Goal: Information Seeking & Learning: Learn about a topic

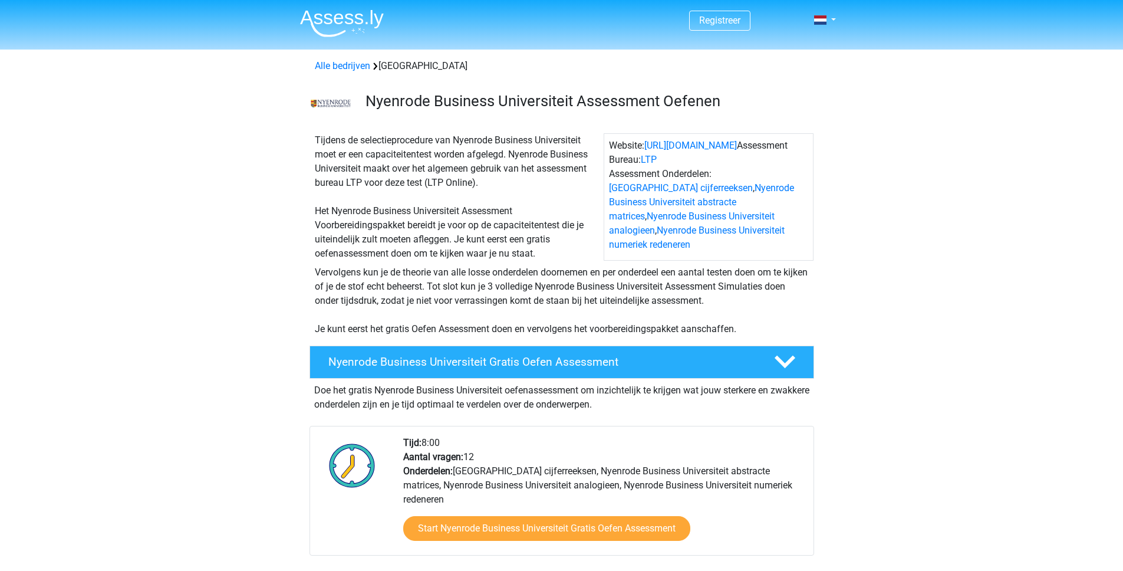
click at [348, 211] on div "Tijdens de selectieprocedure van Nyenrode Business Universiteit moet er een cap…" at bounding box center [457, 196] width 294 height 127
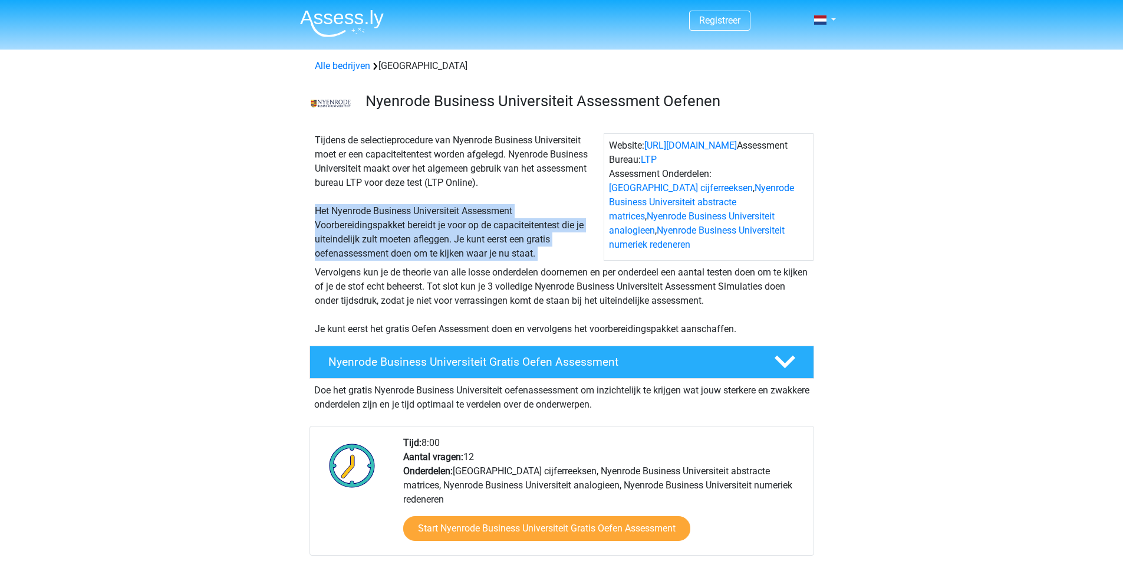
click at [348, 211] on div "Tijdens de selectieprocedure van Nyenrode Business Universiteit moet er een cap…" at bounding box center [457, 196] width 294 height 127
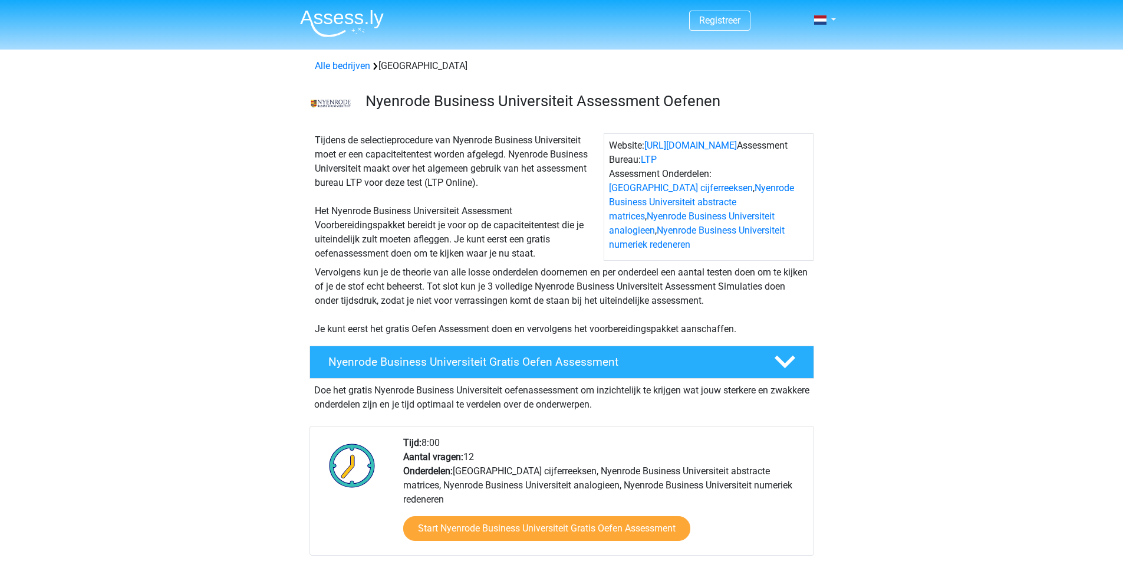
click at [384, 222] on div "Tijdens de selectieprocedure van Nyenrode Business Universiteit moet er een cap…" at bounding box center [457, 196] width 294 height 127
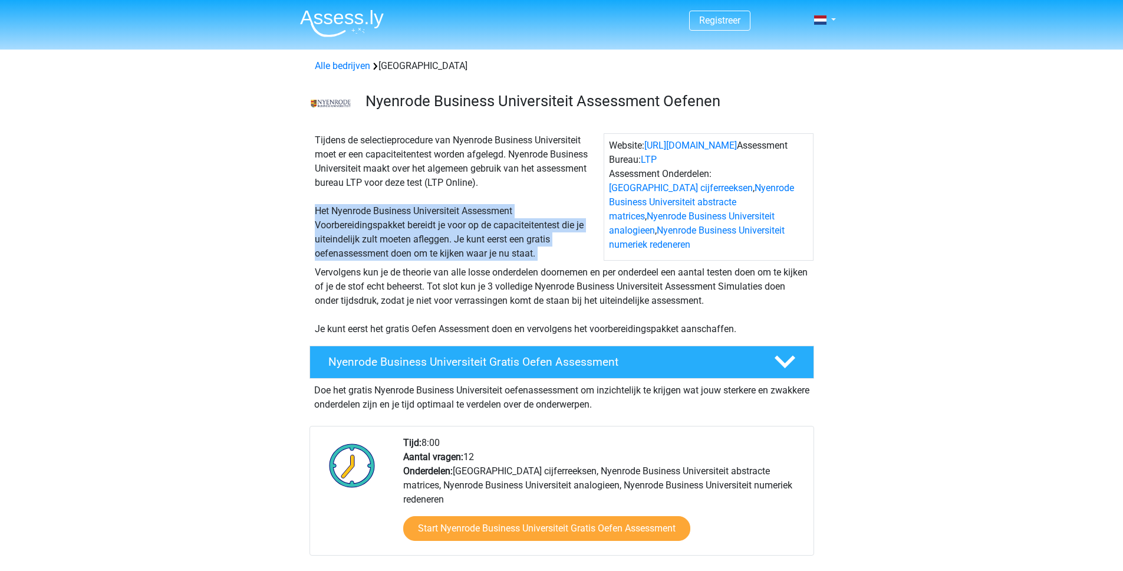
click at [384, 222] on div "Tijdens de selectieprocedure van Nyenrode Business Universiteit moet er een cap…" at bounding box center [457, 196] width 294 height 127
click at [368, 224] on div "Tijdens de selectieprocedure van Nyenrode Business Universiteit moet er een cap…" at bounding box center [457, 196] width 294 height 127
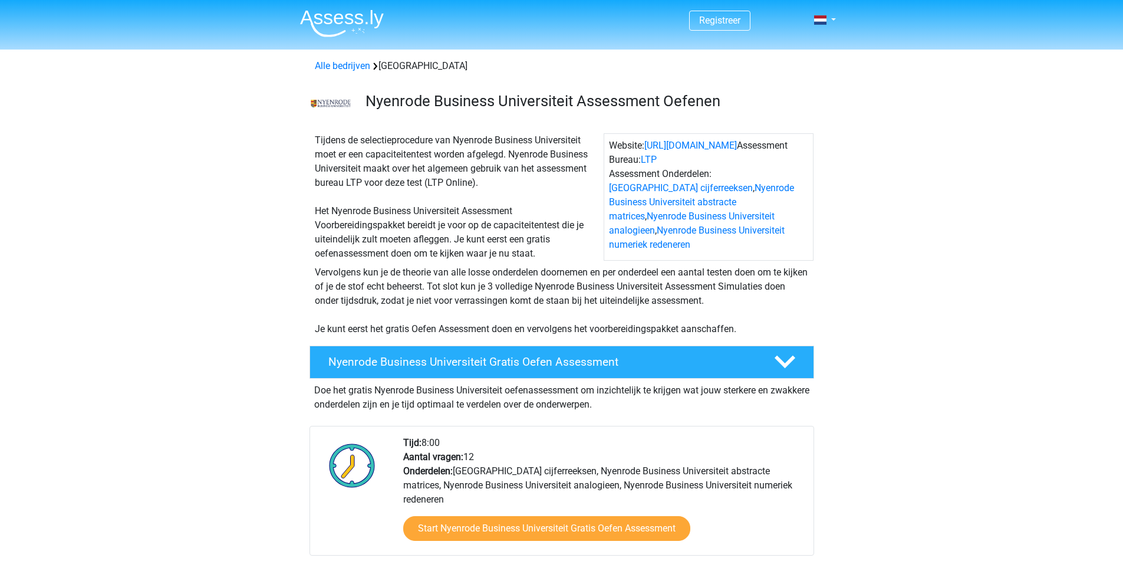
click at [367, 253] on div "Tijdens de selectieprocedure van Nyenrode Business Universiteit moet er een cap…" at bounding box center [457, 196] width 294 height 127
click at [354, 271] on div "Vervolgens kun je de theorie van alle losse onderdelen doornemen en per onderde…" at bounding box center [561, 300] width 503 height 71
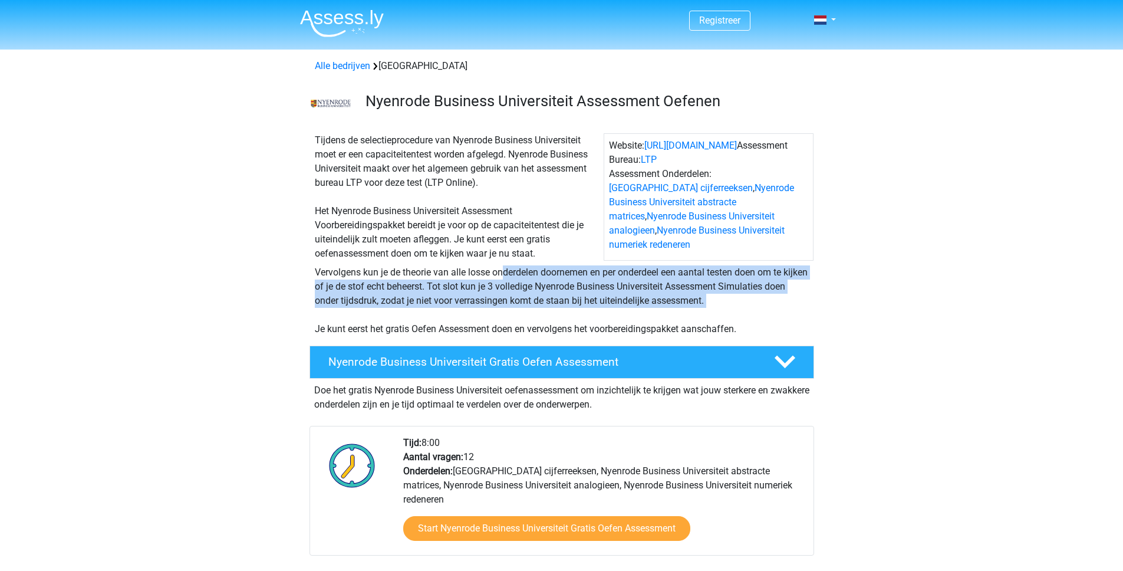
click at [354, 271] on div "Vervolgens kun je de theorie van alle losse onderdelen doornemen en per onderde…" at bounding box center [561, 300] width 503 height 71
click at [472, 271] on div "Vervolgens kun je de theorie van alle losse onderdelen doornemen en per onderde…" at bounding box center [561, 300] width 503 height 71
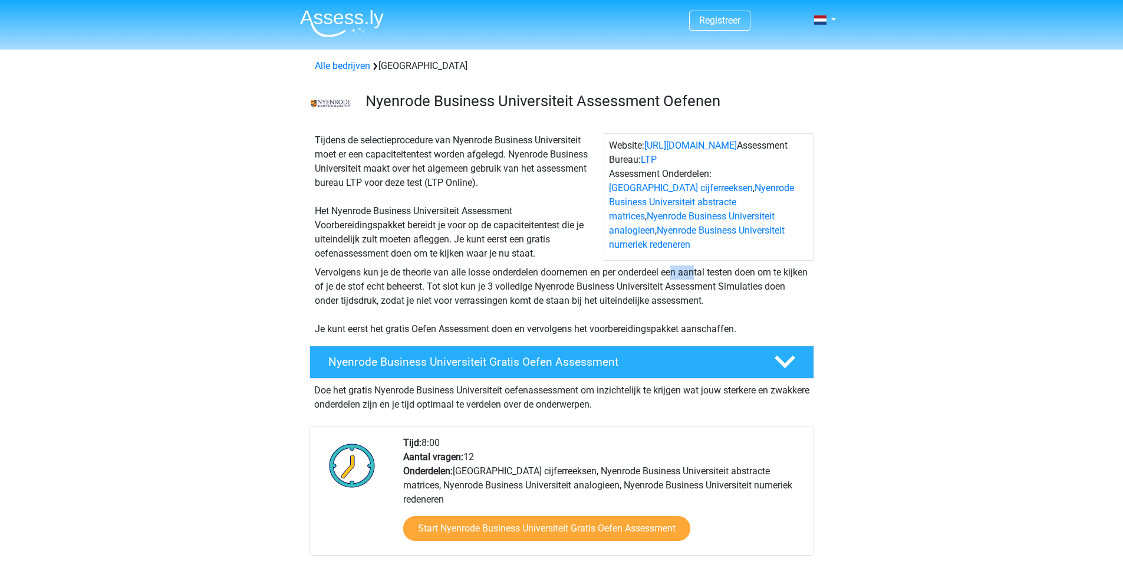
click at [473, 273] on div "Vervolgens kun je de theorie van alle losse onderdelen doornemen en per onderde…" at bounding box center [561, 300] width 503 height 71
click at [474, 276] on div "Vervolgens kun je de theorie van alle losse onderdelen doornemen en per onderde…" at bounding box center [561, 300] width 503 height 71
click at [473, 276] on div "Vervolgens kun je de theorie van alle losse onderdelen doornemen en per onderde…" at bounding box center [561, 300] width 503 height 71
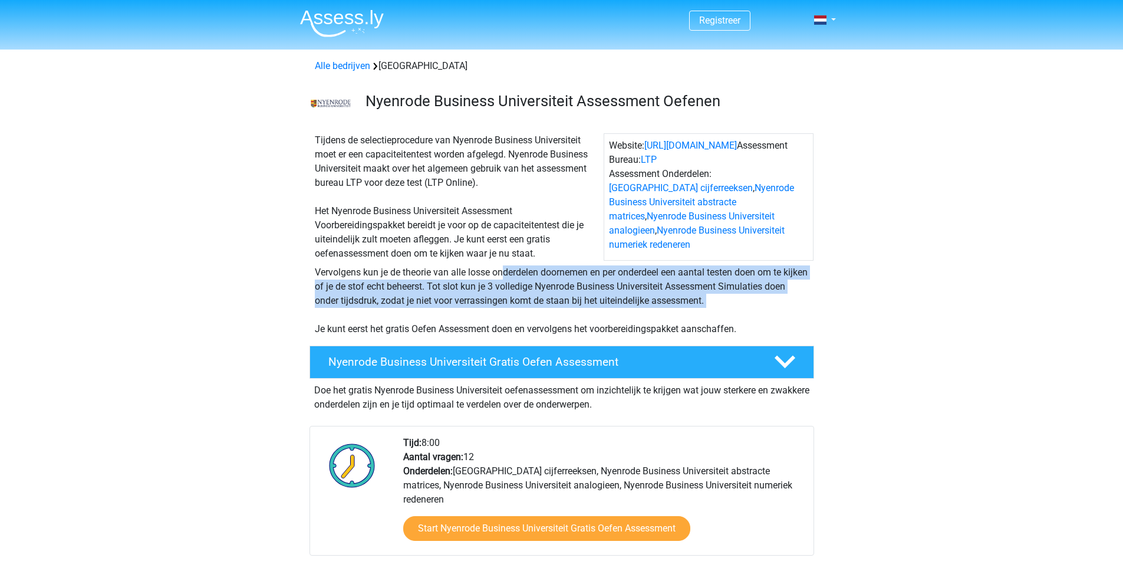
click at [473, 276] on div "Vervolgens kun je de theorie van alle losse onderdelen doornemen en per onderde…" at bounding box center [561, 300] width 503 height 71
click at [457, 284] on div "Vervolgens kun je de theorie van alle losse onderdelen doornemen en per onderde…" at bounding box center [561, 300] width 503 height 71
drag, startPoint x: 455, startPoint y: 286, endPoint x: 727, endPoint y: 301, distance: 272.2
click at [727, 301] on div "Vervolgens kun je de theorie van alle losse onderdelen doornemen en per onderde…" at bounding box center [561, 300] width 503 height 71
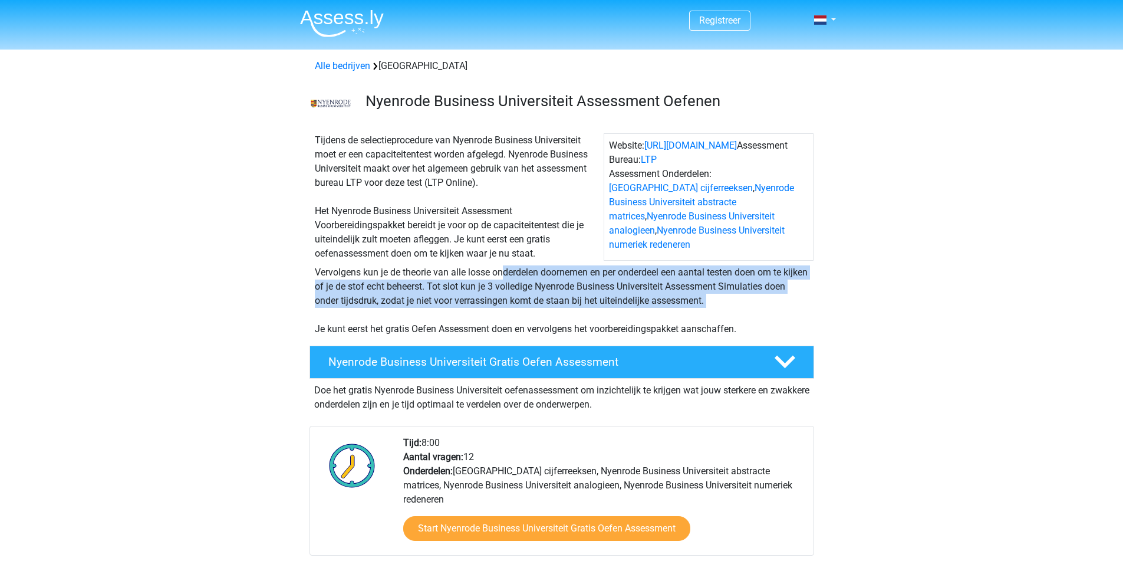
click at [727, 301] on div "Vervolgens kun je de theorie van alle losse onderdelen doornemen en per onderde…" at bounding box center [561, 300] width 503 height 71
click at [406, 301] on div "Vervolgens kun je de theorie van alle losse onderdelen doornemen en per onderde…" at bounding box center [561, 300] width 503 height 71
drag, startPoint x: 402, startPoint y: 302, endPoint x: 742, endPoint y: 295, distance: 339.6
click at [742, 295] on div "Vervolgens kun je de theorie van alle losse onderdelen doornemen en per onderde…" at bounding box center [561, 300] width 503 height 71
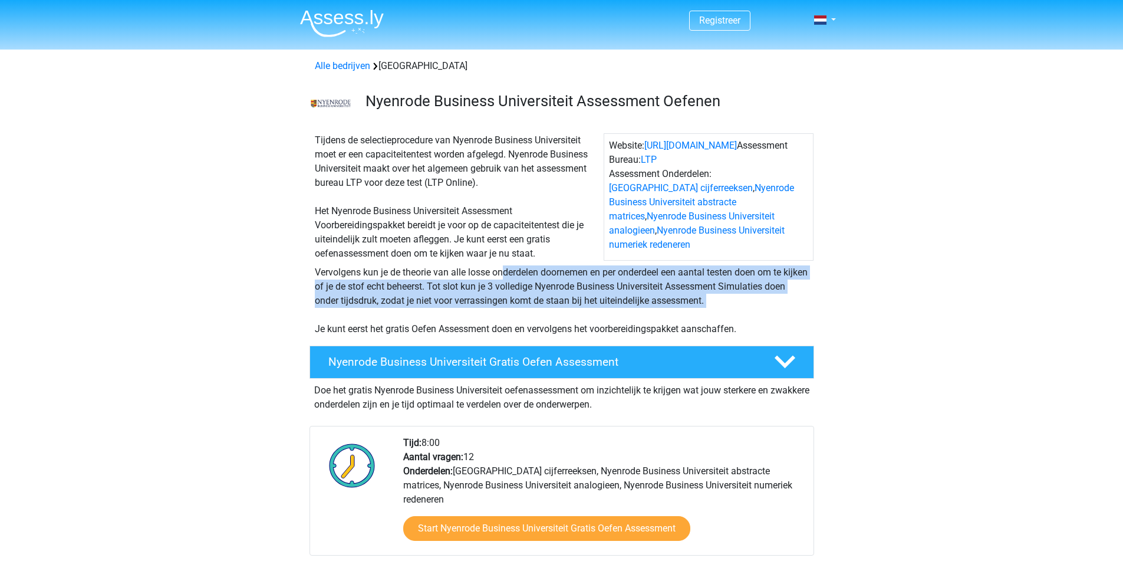
click at [742, 295] on div "Vervolgens kun je de theorie van alle losse onderdelen doornemen en per onderde…" at bounding box center [561, 300] width 503 height 71
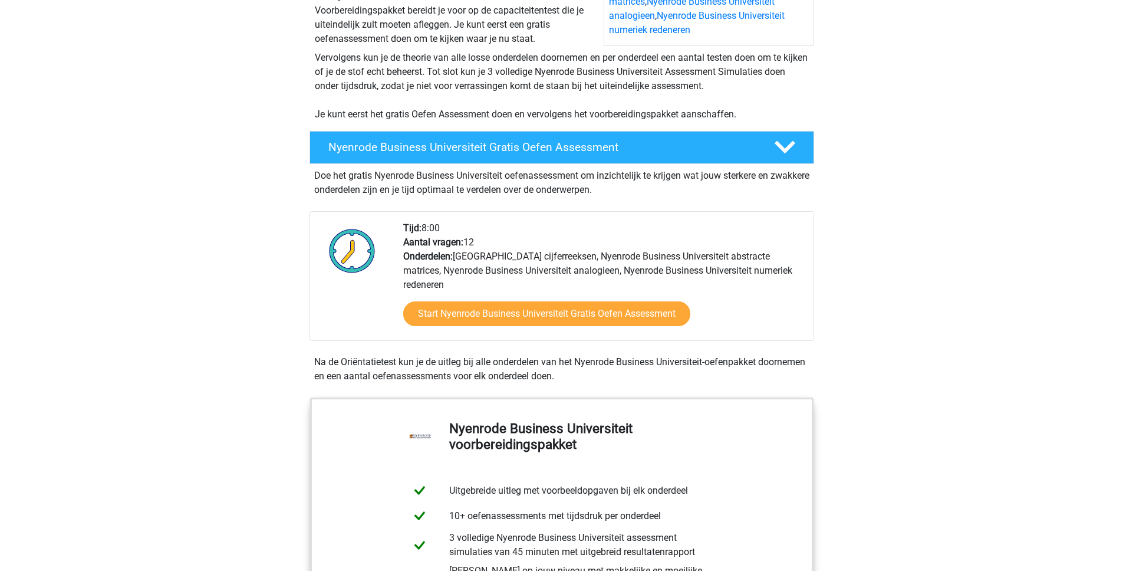
scroll to position [214, 0]
click at [411, 94] on div "Vervolgens kun je de theorie van alle losse onderdelen doornemen en per onderde…" at bounding box center [561, 86] width 503 height 71
click at [420, 107] on div "Vervolgens kun je de theorie van alle losse onderdelen doornemen en per onderde…" at bounding box center [561, 86] width 503 height 71
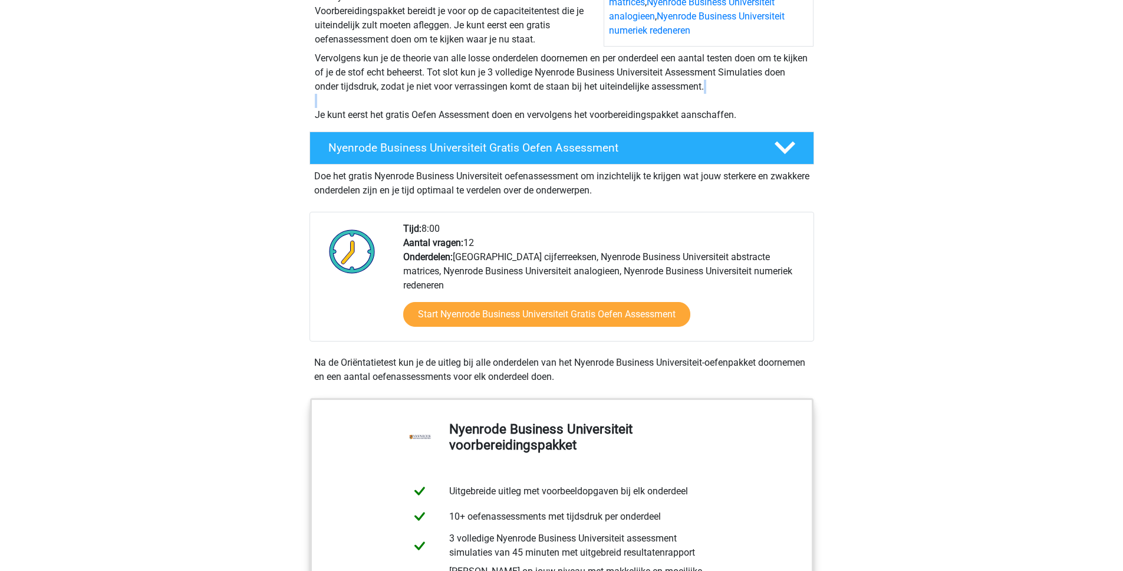
click at [299, 116] on div "Vervolgens kun je de theorie van alle losse onderdelen doornemen en per onderde…" at bounding box center [562, 84] width 560 height 75
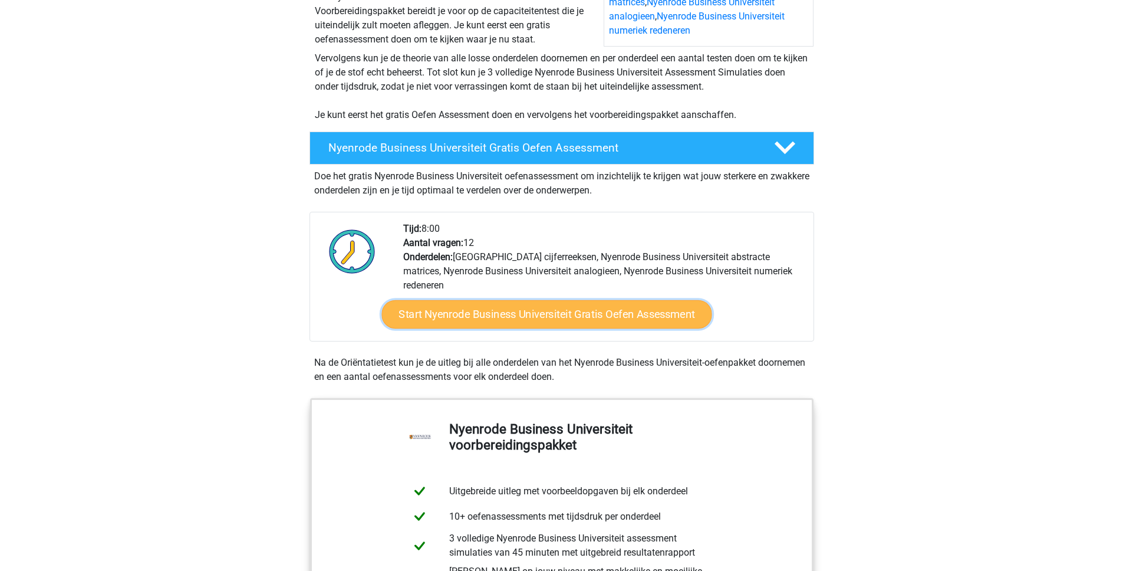
click at [560, 307] on link "Start Nyenrode Business Universiteit Gratis Oefen Assessment" at bounding box center [546, 313] width 330 height 28
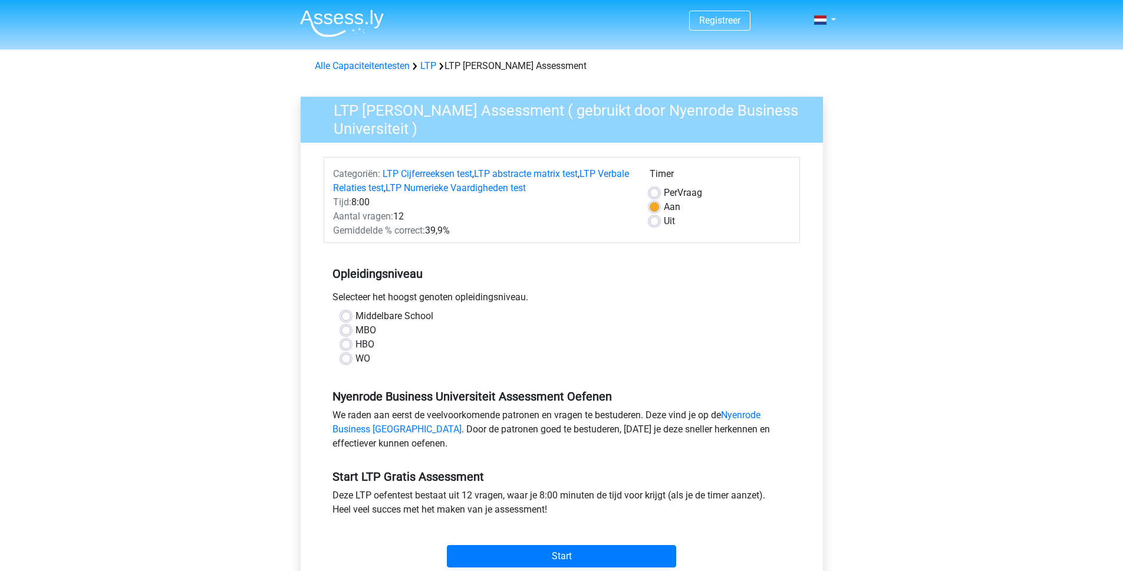
click at [347, 205] on span "Tijd:" at bounding box center [342, 201] width 18 height 11
drag, startPoint x: 347, startPoint y: 205, endPoint x: 427, endPoint y: 213, distance: 81.2
click at [429, 210] on div "Categoriën: LTP Cijferreeksen test , LTP abstracte matrix test , LTP Verbale Re…" at bounding box center [482, 202] width 317 height 71
click at [425, 217] on div "Aantal vragen: 12" at bounding box center [482, 216] width 317 height 14
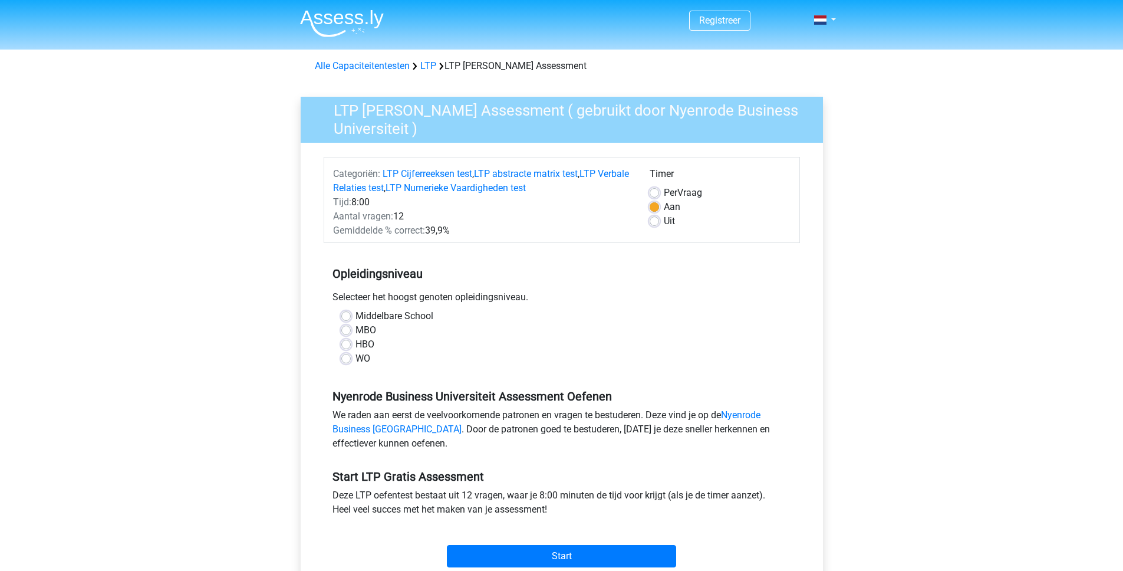
click at [420, 218] on div "Aantal vragen: 12" at bounding box center [482, 216] width 317 height 14
click at [445, 229] on div "Gemiddelde % correct: 39,9%" at bounding box center [482, 230] width 317 height 14
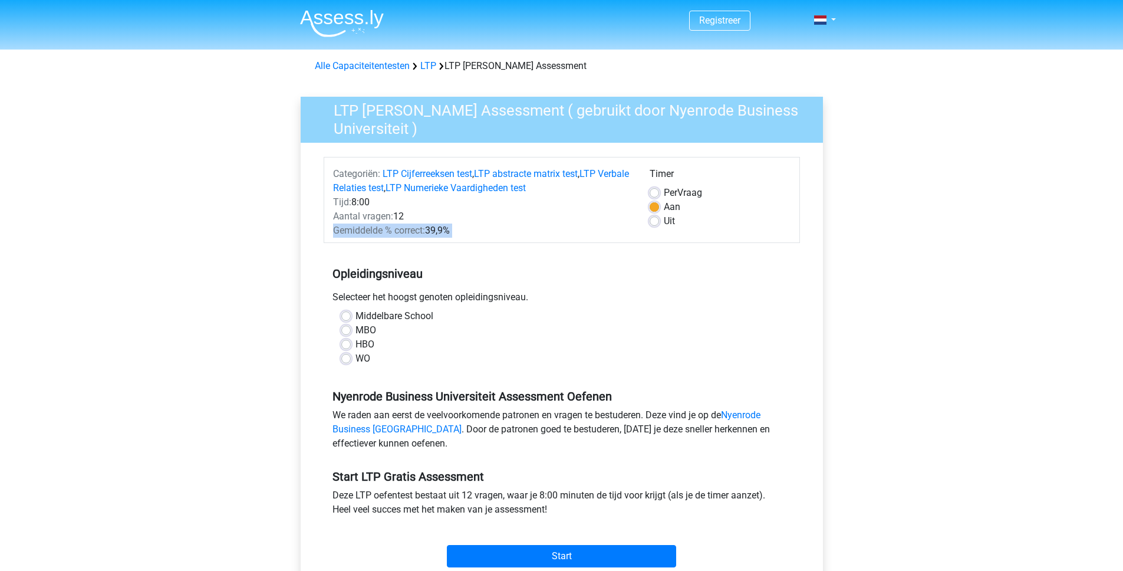
click at [480, 230] on div "Gemiddelde % correct: 39,9%" at bounding box center [482, 230] width 317 height 14
click at [355, 341] on label "HBO" at bounding box center [364, 344] width 19 height 14
click at [347, 341] on input "HBO" at bounding box center [345, 343] width 9 height 12
radio input "true"
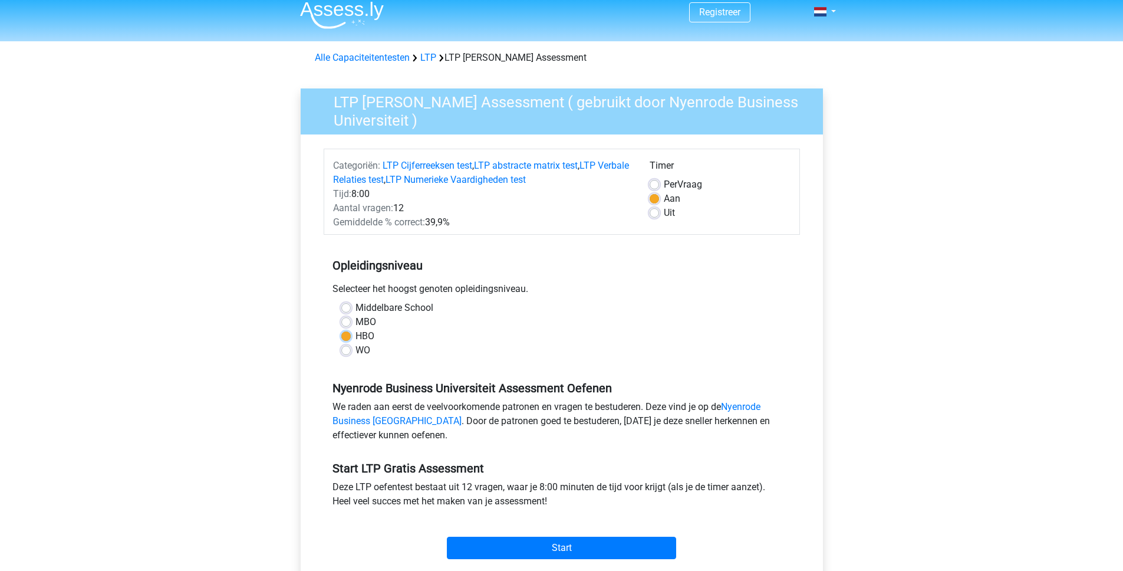
scroll to position [19, 0]
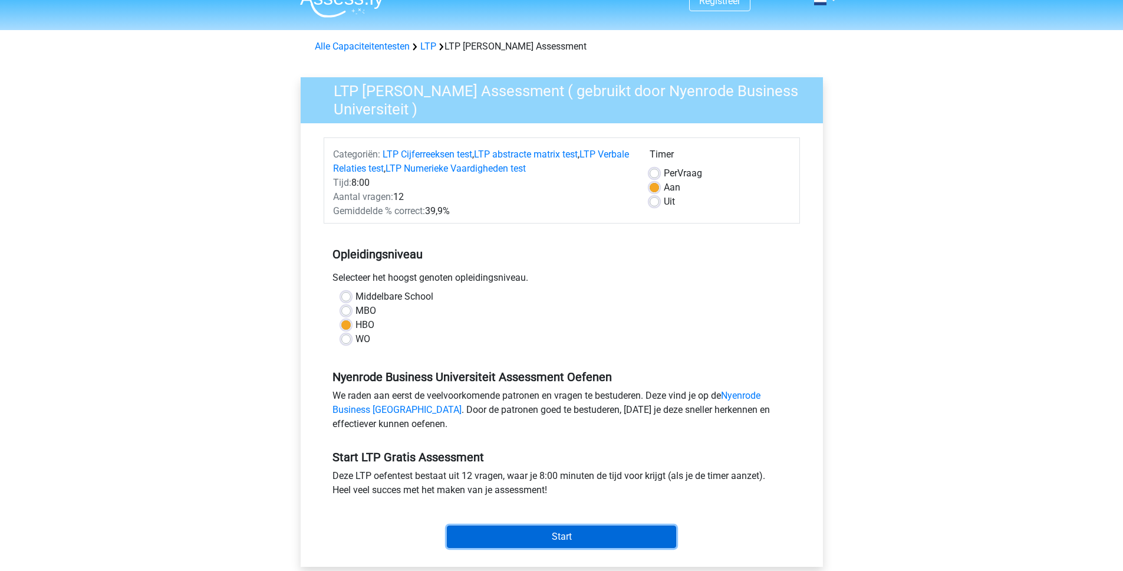
click at [538, 532] on input "Start" at bounding box center [561, 536] width 229 height 22
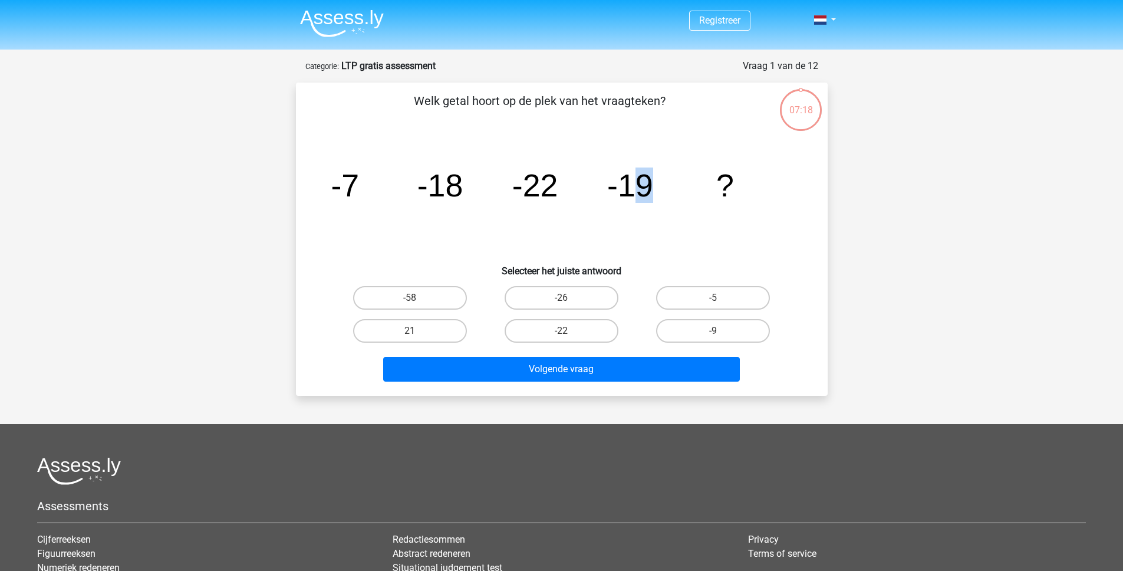
drag, startPoint x: 643, startPoint y: 181, endPoint x: 649, endPoint y: 181, distance: 6.5
click at [649, 181] on tspan "-19" at bounding box center [630, 184] width 46 height 35
click at [645, 182] on tspan "-19" at bounding box center [630, 184] width 46 height 35
click at [648, 183] on tspan "-19" at bounding box center [630, 184] width 46 height 35
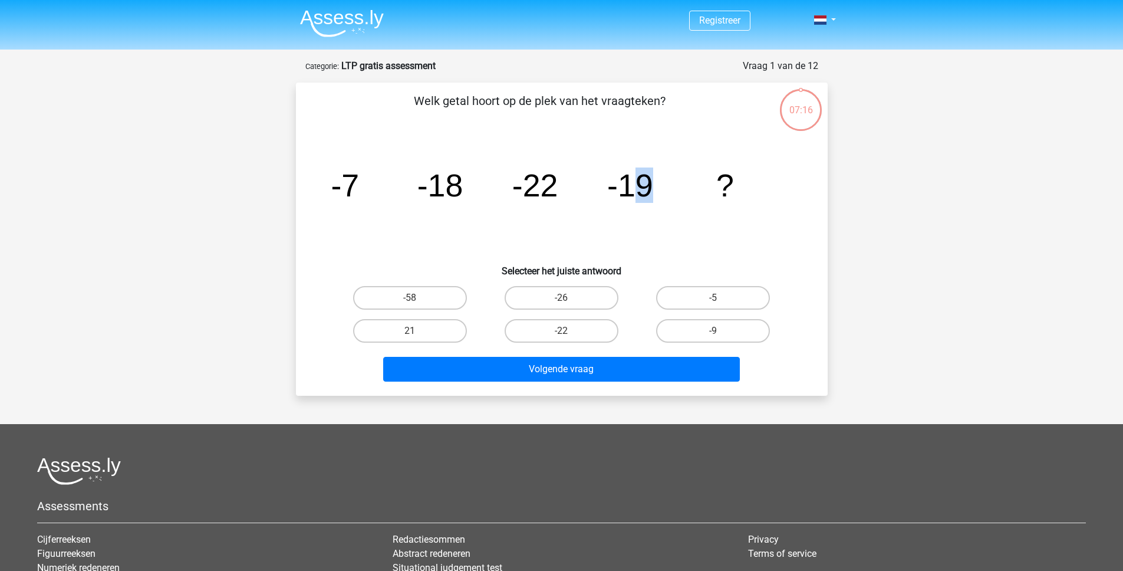
drag, startPoint x: 641, startPoint y: 183, endPoint x: 652, endPoint y: 184, distance: 10.7
click at [652, 184] on tspan "-19" at bounding box center [630, 184] width 46 height 35
click at [650, 184] on tspan "-19" at bounding box center [630, 184] width 46 height 35
click at [647, 185] on tspan "-19" at bounding box center [630, 184] width 46 height 35
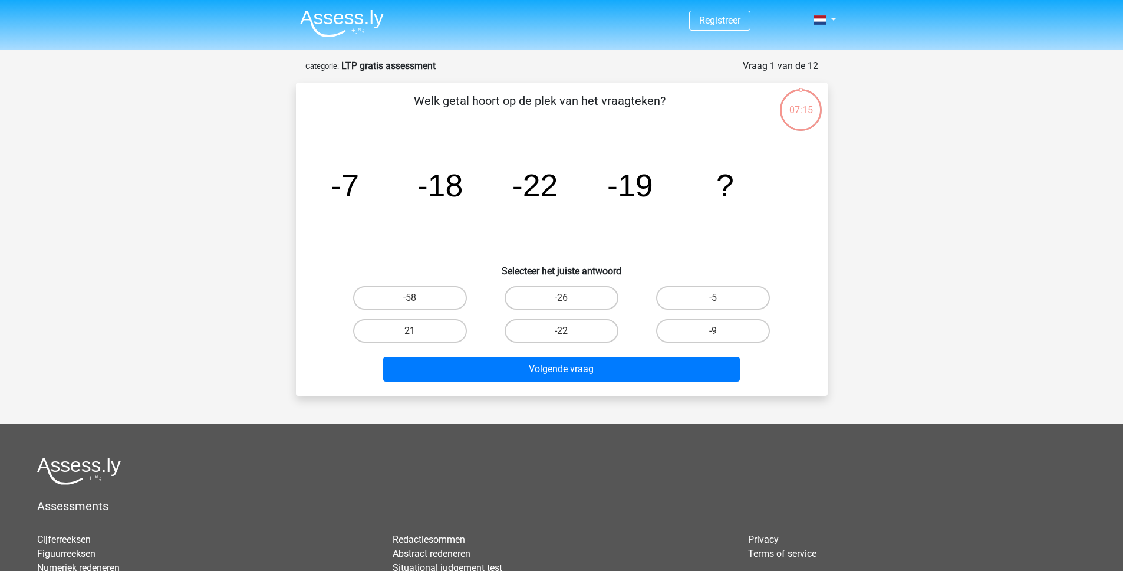
click at [647, 185] on tspan "-19" at bounding box center [630, 184] width 46 height 35
click at [638, 186] on tspan "-19" at bounding box center [630, 184] width 46 height 35
click at [640, 186] on tspan "-19" at bounding box center [630, 184] width 46 height 35
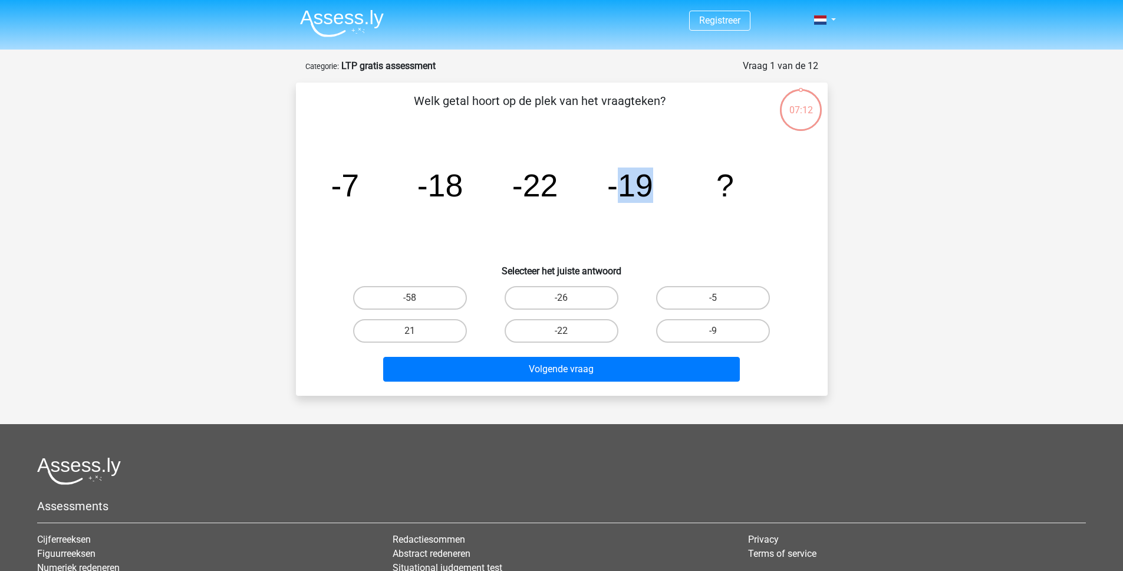
click at [638, 186] on tspan "-19" at bounding box center [630, 184] width 46 height 35
click at [643, 187] on tspan "-19" at bounding box center [630, 184] width 46 height 35
drag, startPoint x: 646, startPoint y: 182, endPoint x: 624, endPoint y: 184, distance: 21.9
click at [624, 184] on tspan "-19" at bounding box center [630, 184] width 46 height 35
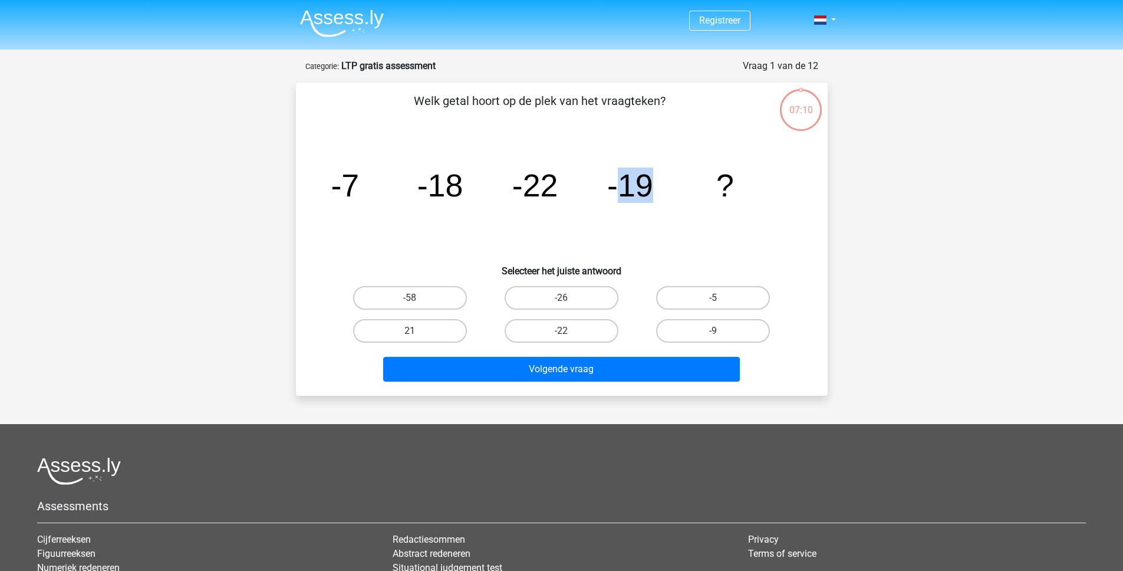
click at [624, 184] on tspan "-19" at bounding box center [630, 184] width 46 height 35
drag, startPoint x: 624, startPoint y: 184, endPoint x: 645, endPoint y: 185, distance: 21.3
click at [645, 185] on tspan "-19" at bounding box center [630, 184] width 46 height 35
click at [637, 185] on tspan "-19" at bounding box center [630, 184] width 46 height 35
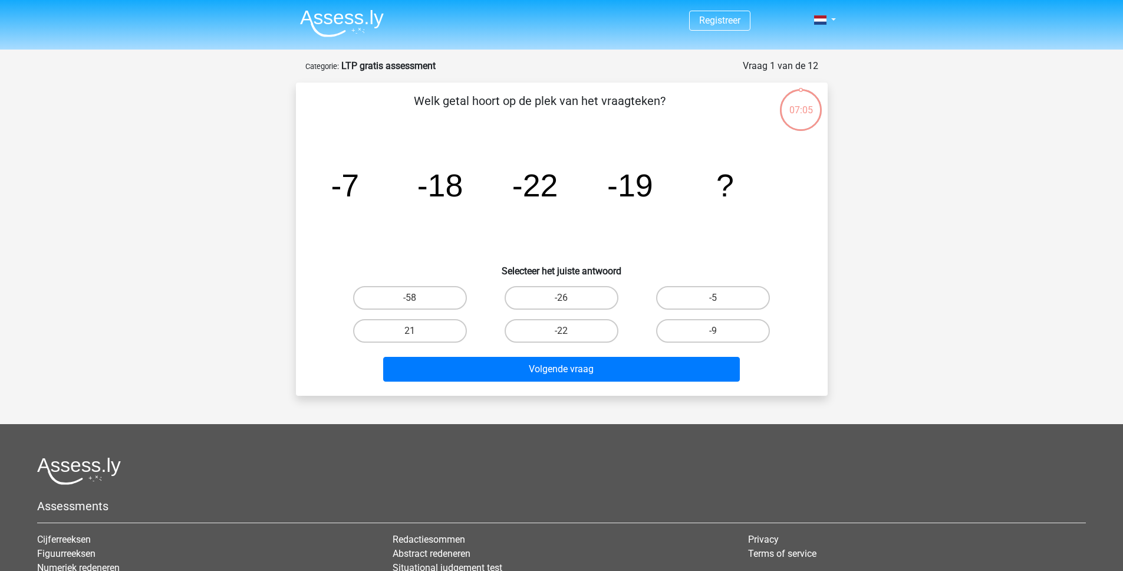
click at [638, 185] on tspan "-19" at bounding box center [630, 184] width 46 height 35
click at [634, 186] on tspan "-19" at bounding box center [630, 184] width 46 height 35
click at [640, 185] on tspan "-19" at bounding box center [630, 184] width 46 height 35
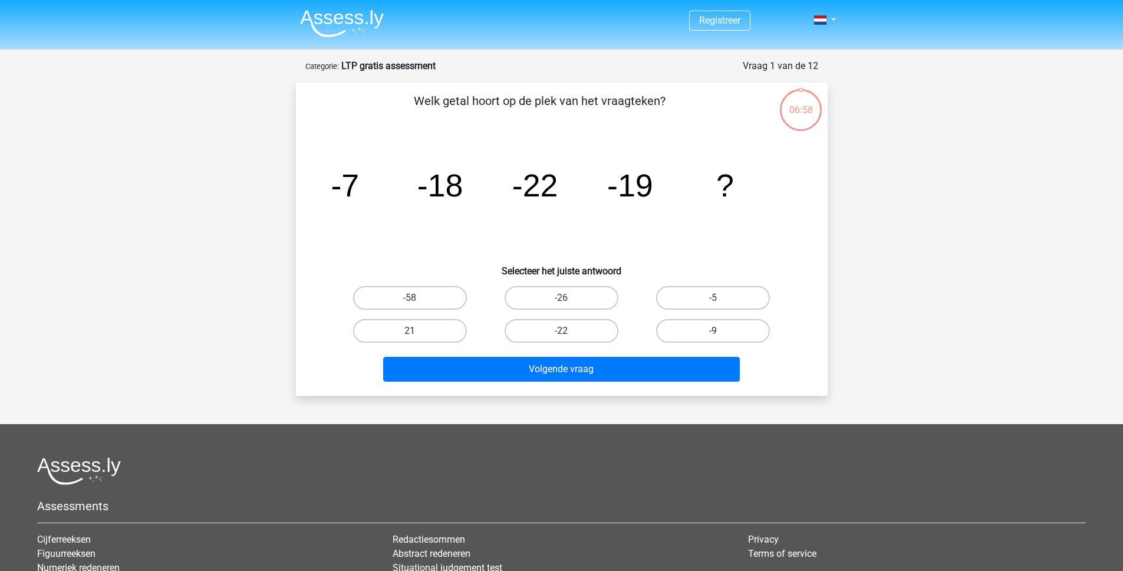
click at [355, 185] on tspan "-7" at bounding box center [345, 184] width 28 height 35
click at [397, 149] on icon "image/svg+xml -7 -18 -22 -19 ?" at bounding box center [561, 196] width 475 height 119
drag, startPoint x: 348, startPoint y: 182, endPoint x: 331, endPoint y: 184, distance: 17.2
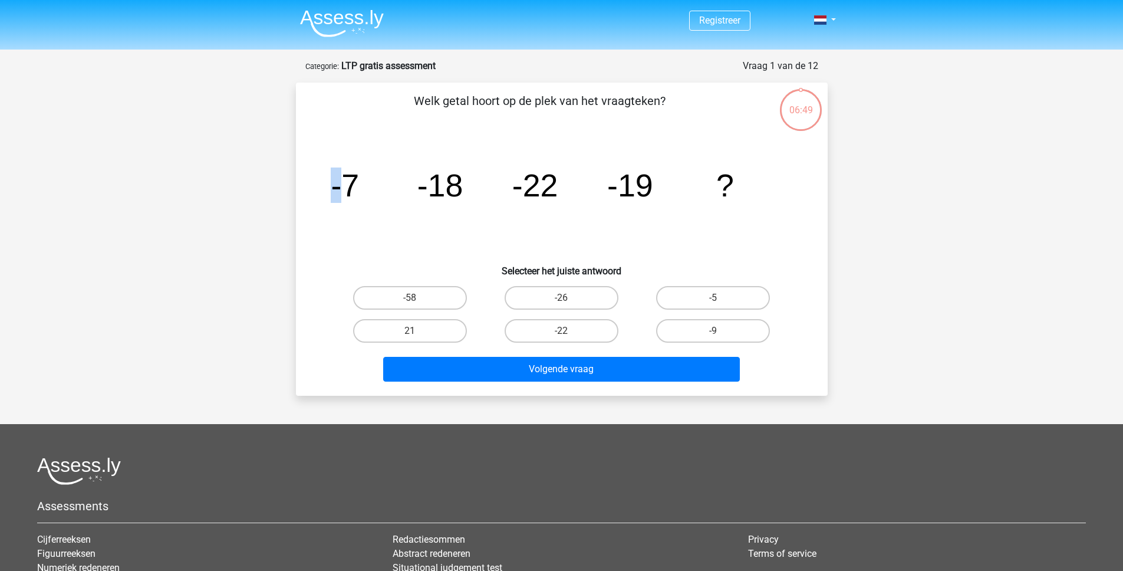
click at [331, 184] on tspan "-7" at bounding box center [345, 184] width 28 height 35
click at [368, 177] on icon "image/svg+xml -7 -18 -22 -19 ?" at bounding box center [561, 196] width 475 height 119
click at [355, 179] on tspan "-7" at bounding box center [345, 184] width 28 height 35
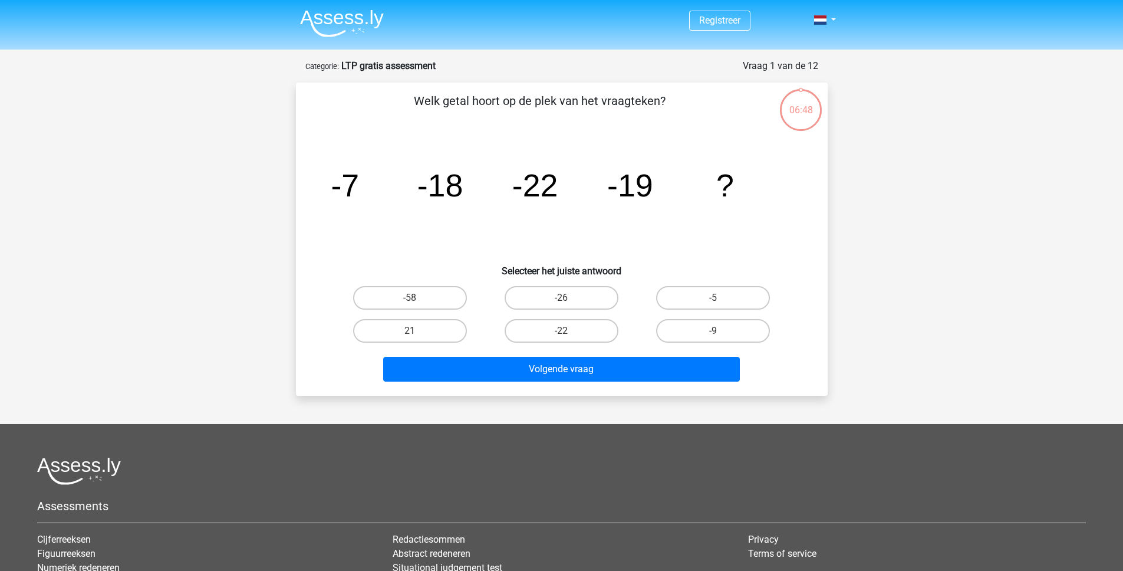
click at [355, 179] on tspan "-7" at bounding box center [345, 184] width 28 height 35
click at [357, 179] on tspan "-7" at bounding box center [345, 184] width 28 height 35
click at [356, 179] on tspan "-7" at bounding box center [345, 184] width 28 height 35
click at [357, 180] on tspan "-7" at bounding box center [345, 184] width 28 height 35
click at [361, 179] on icon "image/svg+xml -7 -18 -22 -19 ?" at bounding box center [561, 196] width 475 height 119
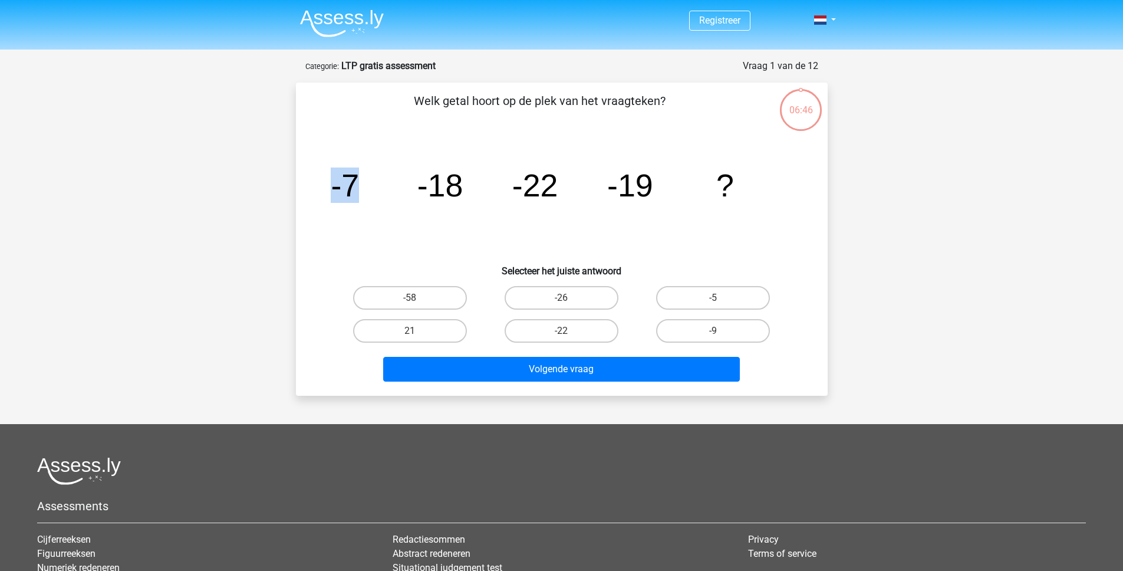
drag, startPoint x: 364, startPoint y: 180, endPoint x: 327, endPoint y: 182, distance: 36.6
click at [327, 182] on icon "image/svg+xml -7 -18 -22 -19 ?" at bounding box center [561, 196] width 475 height 119
click at [361, 174] on icon "image/svg+xml -7 -18 -22 -19 ?" at bounding box center [561, 196] width 475 height 119
click at [589, 325] on div "Welk getal hoort op de plek van het vraagteken? image/svg+xml -7 -18 -22 -19 ? …" at bounding box center [562, 239] width 522 height 294
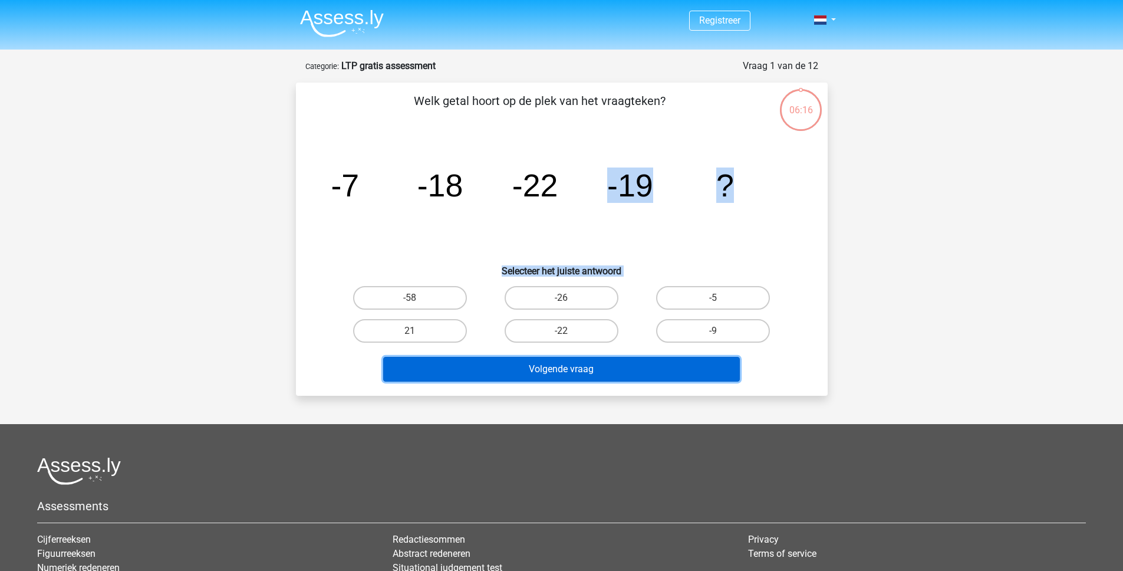
click at [589, 372] on button "Volgende vraag" at bounding box center [561, 369] width 357 height 25
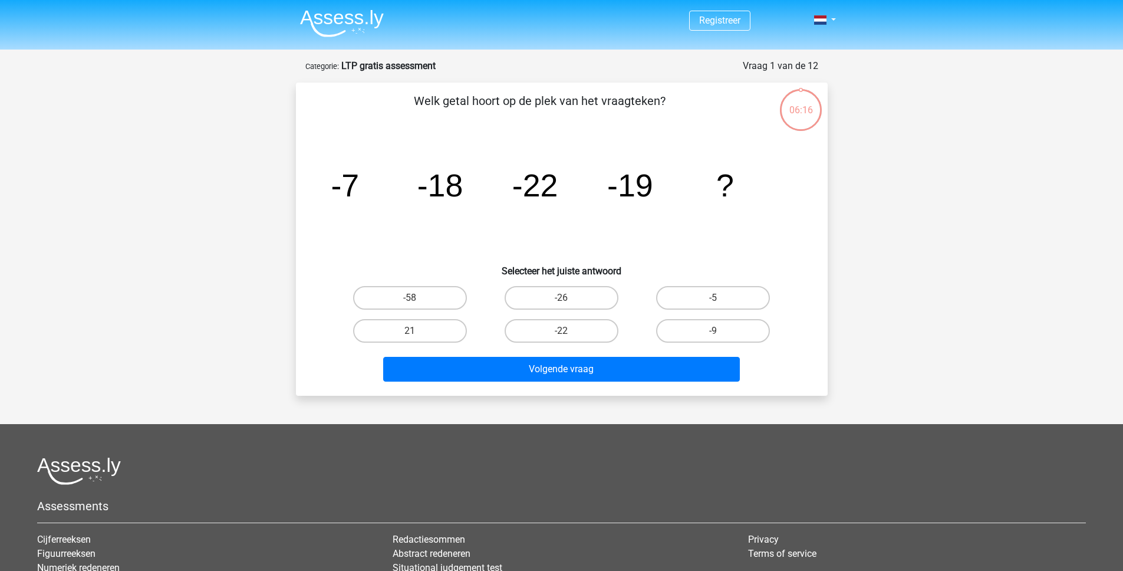
drag, startPoint x: 564, startPoint y: 219, endPoint x: 546, endPoint y: 225, distance: 19.0
click at [564, 219] on icon "image/svg+xml -7 -18 -22 -19 ?" at bounding box center [561, 196] width 475 height 119
click at [568, 302] on input "-26" at bounding box center [565, 302] width 8 height 8
radio input "true"
click at [579, 383] on div "Volgende vraag" at bounding box center [561, 371] width 455 height 29
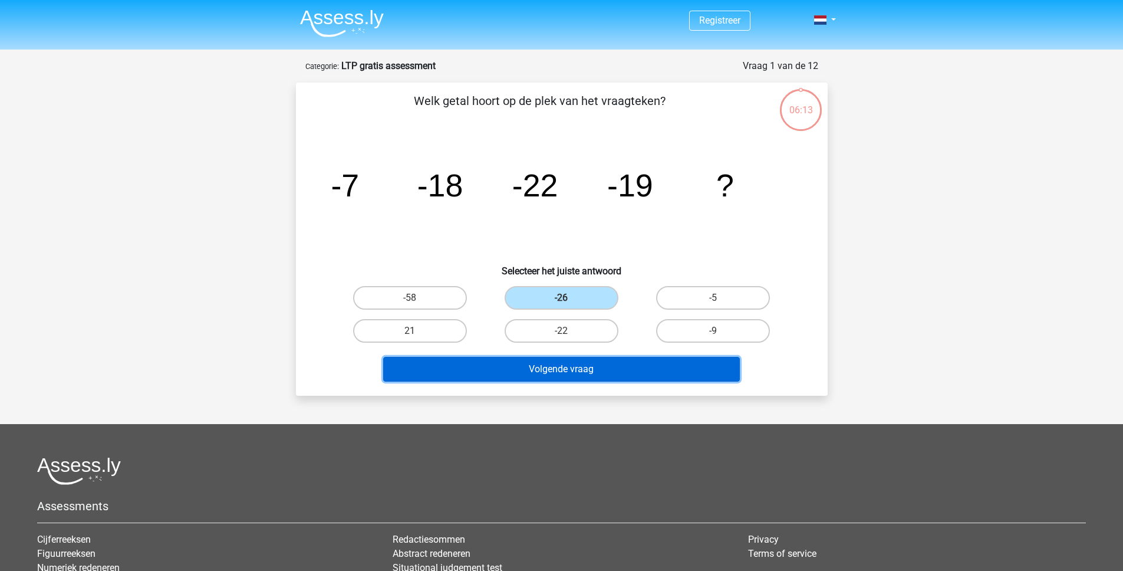
click at [578, 376] on button "Volgende vraag" at bounding box center [561, 369] width 357 height 25
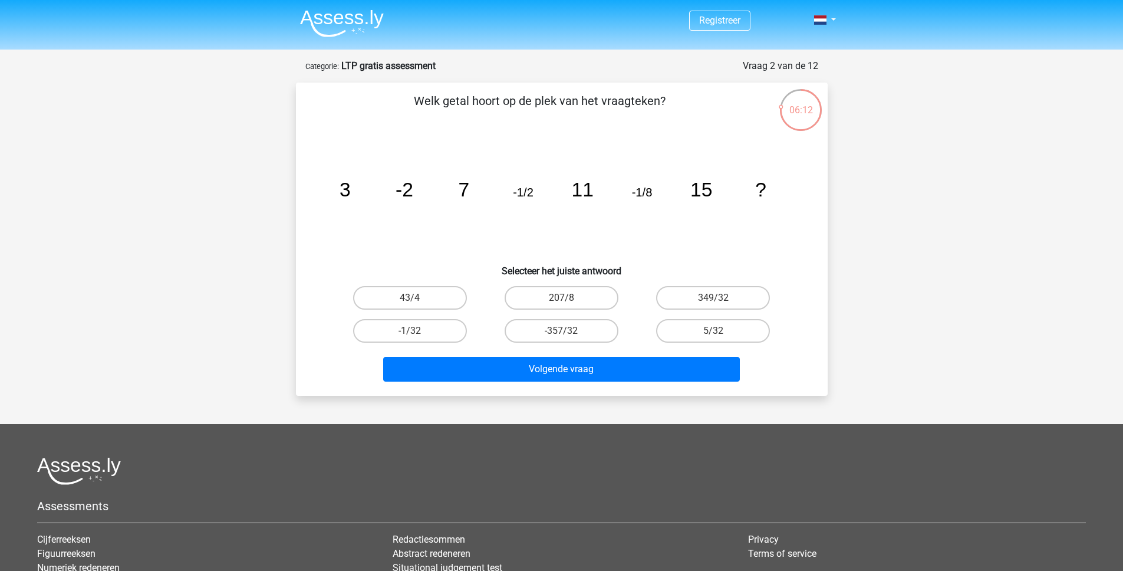
click at [484, 81] on form "Vraag 2 van de 12 Categorie: LTP gratis assessment Welk getal hoort op de plek …" at bounding box center [562, 227] width 532 height 337
click at [508, 104] on p "Welk getal hoort op de plek van het vraagteken?" at bounding box center [540, 109] width 450 height 35
click at [538, 135] on div "Welk getal hoort op de plek van het vraagteken? image/svg+xml 3 -2 7 -1/2 11 -1…" at bounding box center [562, 239] width 522 height 294
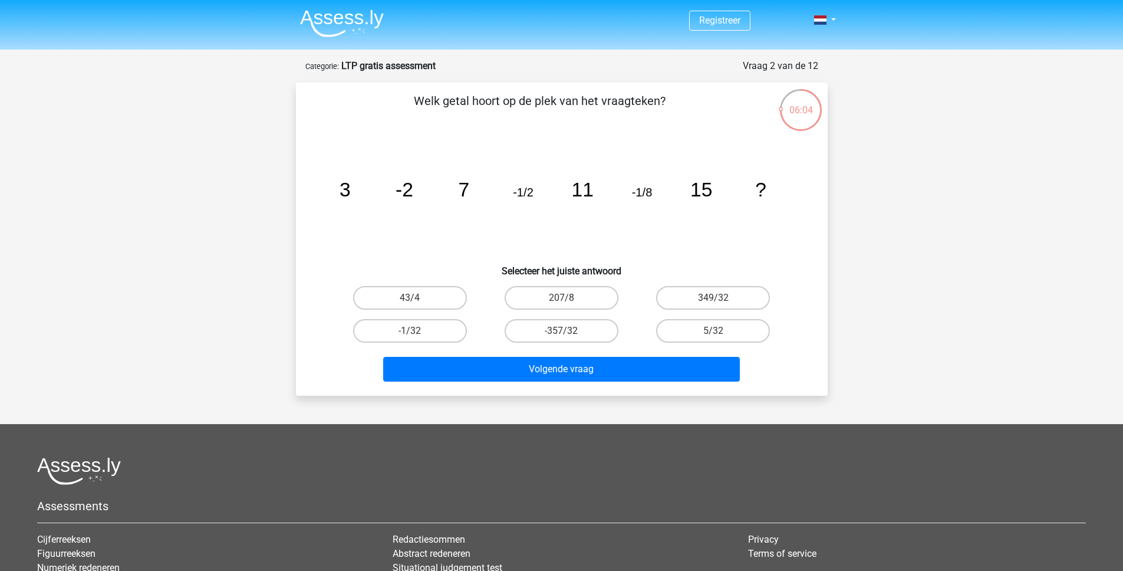
click at [341, 183] on tspan "3" at bounding box center [344, 190] width 11 height 22
click at [575, 184] on tspan "11" at bounding box center [582, 190] width 22 height 22
click at [578, 184] on tspan "11" at bounding box center [582, 190] width 22 height 22
click at [518, 195] on tspan "-1/2" at bounding box center [523, 192] width 21 height 13
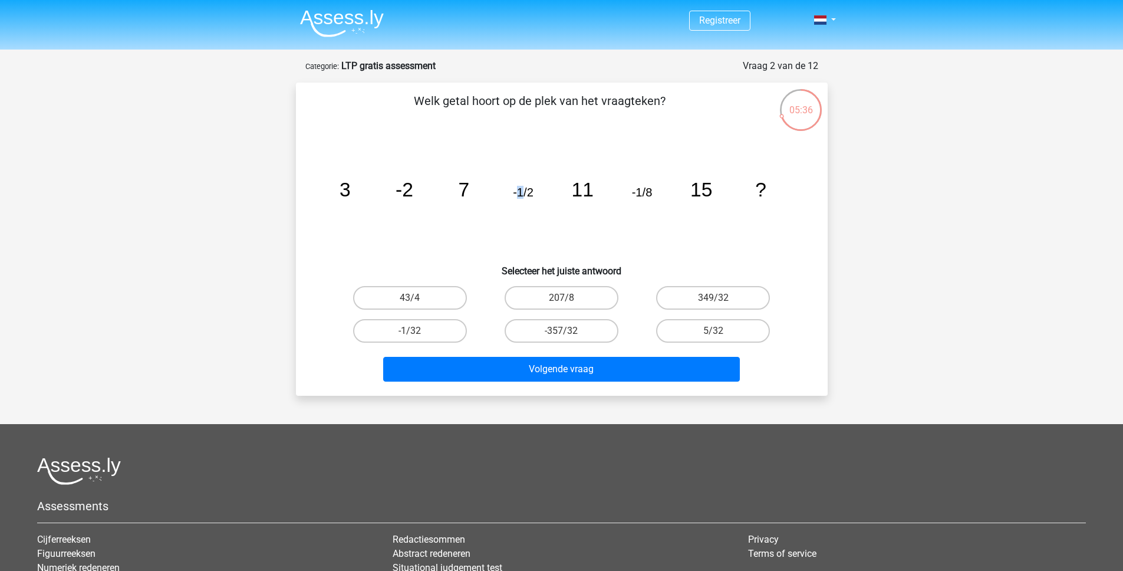
click at [518, 195] on tspan "-1/2" at bounding box center [523, 192] width 21 height 13
click at [551, 159] on icon "image/svg+xml 3 -2 7 -1/2 11 -1/8 15 ?" at bounding box center [561, 196] width 475 height 119
click at [522, 190] on tspan "-1/2" at bounding box center [523, 192] width 21 height 13
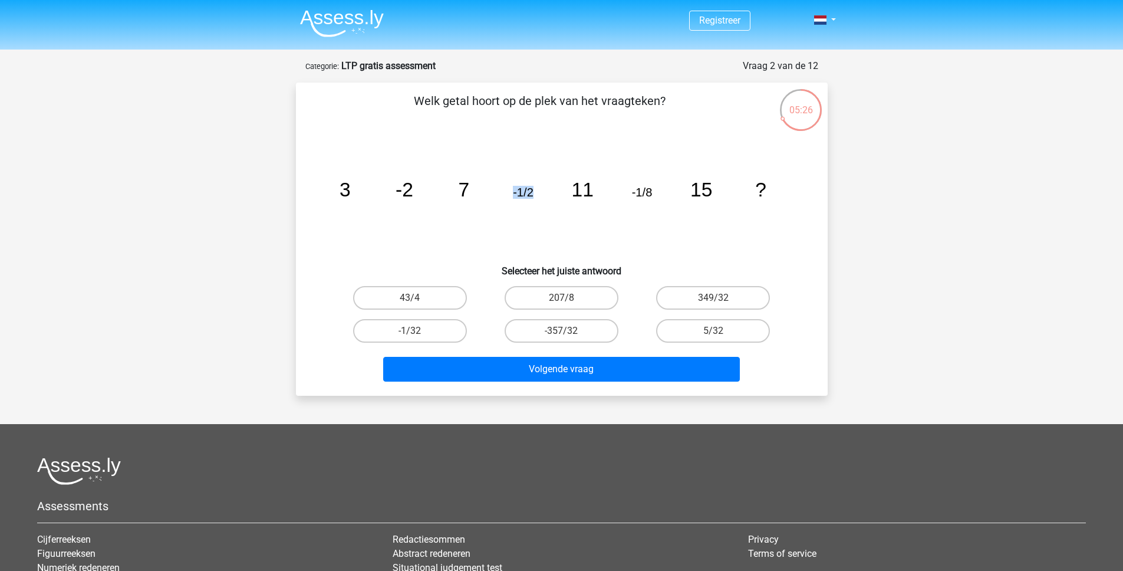
click at [522, 190] on tspan "-1/2" at bounding box center [523, 192] width 21 height 13
click at [538, 166] on icon "image/svg+xml 3 -2 7 -1/2 11 -1/8 15 ?" at bounding box center [561, 196] width 475 height 119
click at [526, 189] on tspan "-1/2" at bounding box center [523, 192] width 21 height 13
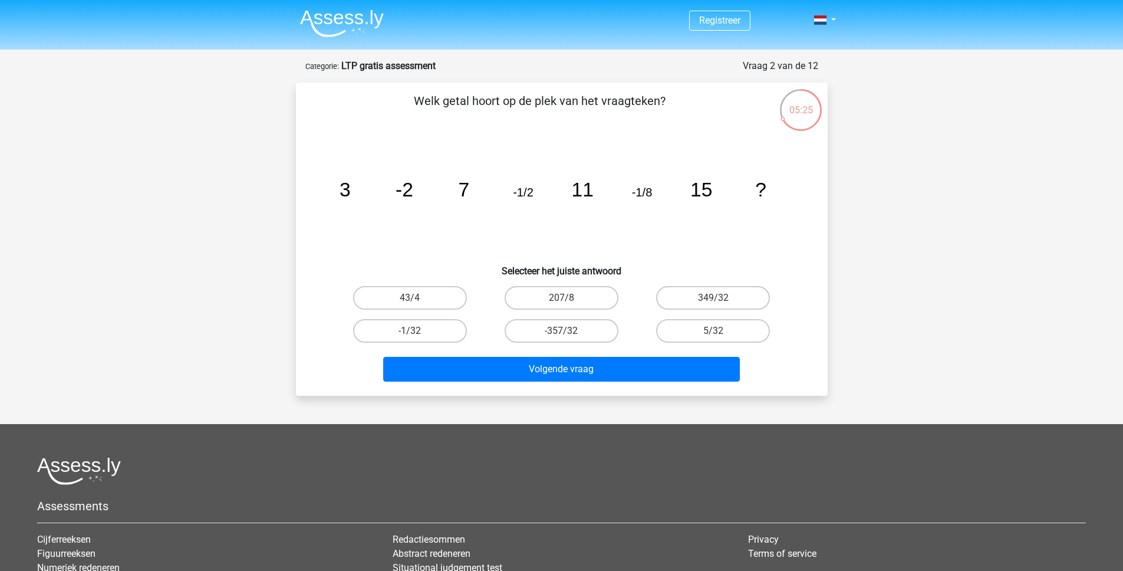
click at [691, 229] on icon "image/svg+xml 3 -2 7 -1/2 11 -1/8 15 ?" at bounding box center [561, 196] width 475 height 119
click at [638, 186] on tspan "-1/8" at bounding box center [641, 192] width 21 height 13
click at [647, 147] on icon "image/svg+xml 3 -2 7 -1/2 11 -1/8 15 ?" at bounding box center [561, 196] width 475 height 119
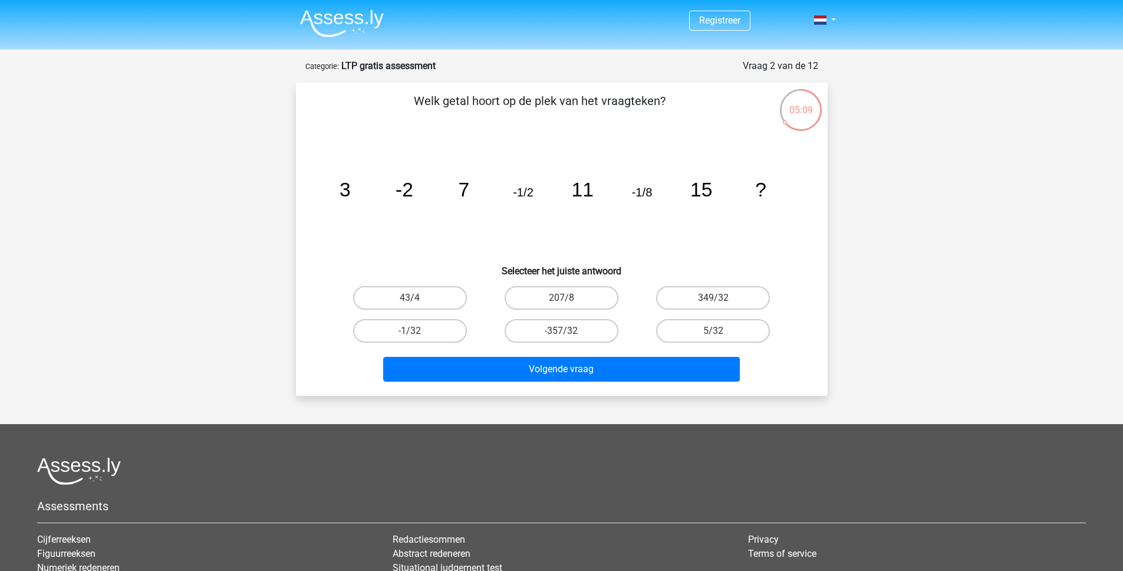
click at [530, 189] on tspan "-1/2" at bounding box center [523, 192] width 21 height 13
click at [529, 189] on tspan "-1/2" at bounding box center [523, 192] width 21 height 13
drag, startPoint x: 532, startPoint y: 136, endPoint x: 520, endPoint y: 173, distance: 39.1
click at [532, 140] on div "Welk getal hoort op de plek van het vraagteken? image/svg+xml 3 -2 7 -1/2 11 -1…" at bounding box center [562, 239] width 522 height 294
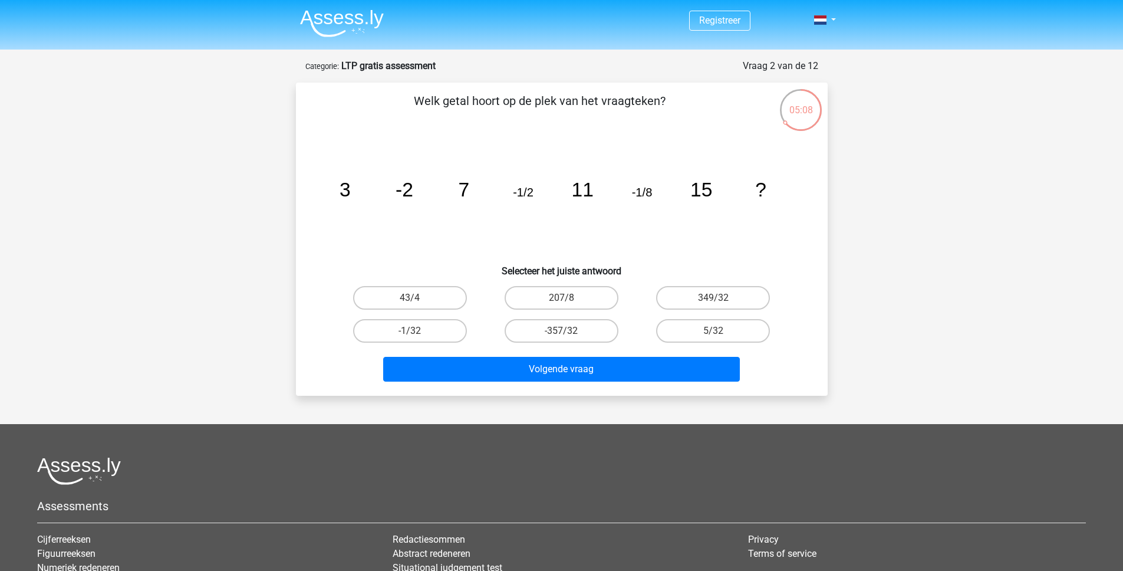
click at [489, 138] on icon "image/svg+xml 3 -2 7 -1/2 11 -1/8 15 ?" at bounding box center [561, 196] width 475 height 119
click at [648, 190] on tspan "-1/8" at bounding box center [641, 192] width 21 height 13
click at [652, 160] on icon "image/svg+xml 3 -2 7 -1/2 11 -1/8 15 ?" at bounding box center [561, 196] width 475 height 119
click at [641, 192] on tspan "-1/8" at bounding box center [641, 192] width 21 height 13
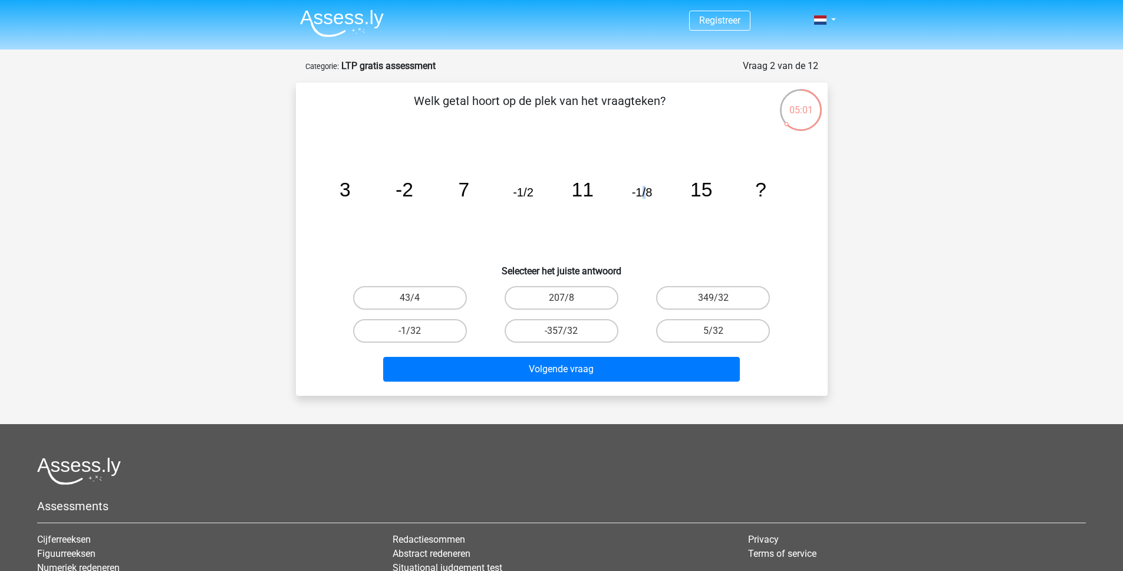
click at [641, 192] on tspan "-1/8" at bounding box center [641, 192] width 21 height 13
click at [406, 197] on tspan "-2" at bounding box center [405, 190] width 18 height 22
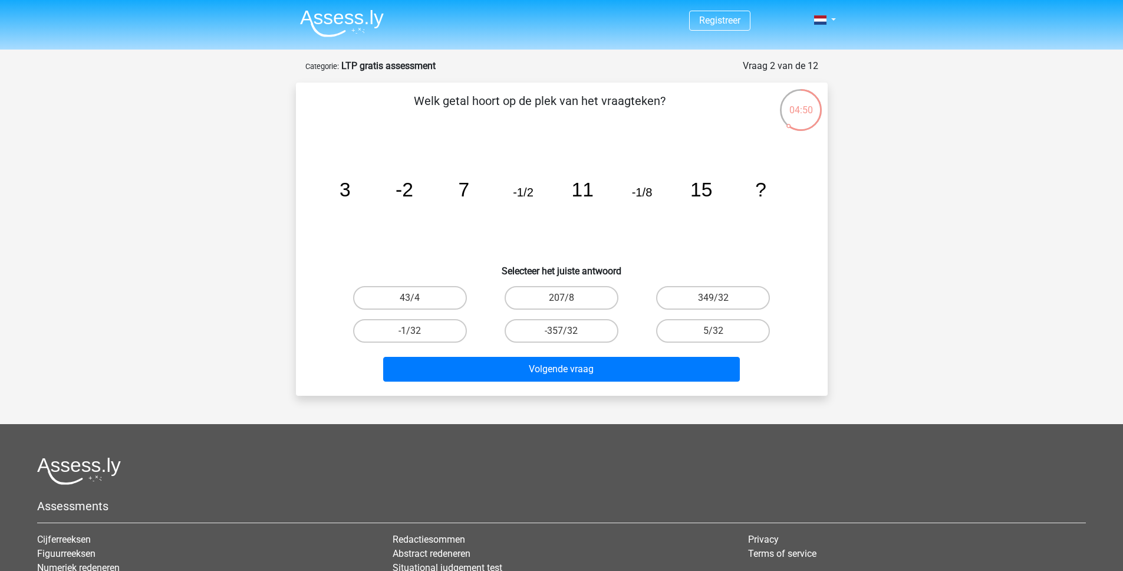
click at [437, 136] on div "Welk getal hoort op de plek van het vraagteken? image/svg+xml 3 -2 7 -1/2 11 -1…" at bounding box center [562, 239] width 522 height 294
click at [412, 192] on tspan "-2" at bounding box center [405, 190] width 18 height 22
click at [408, 198] on tspan "-2" at bounding box center [405, 190] width 18 height 22
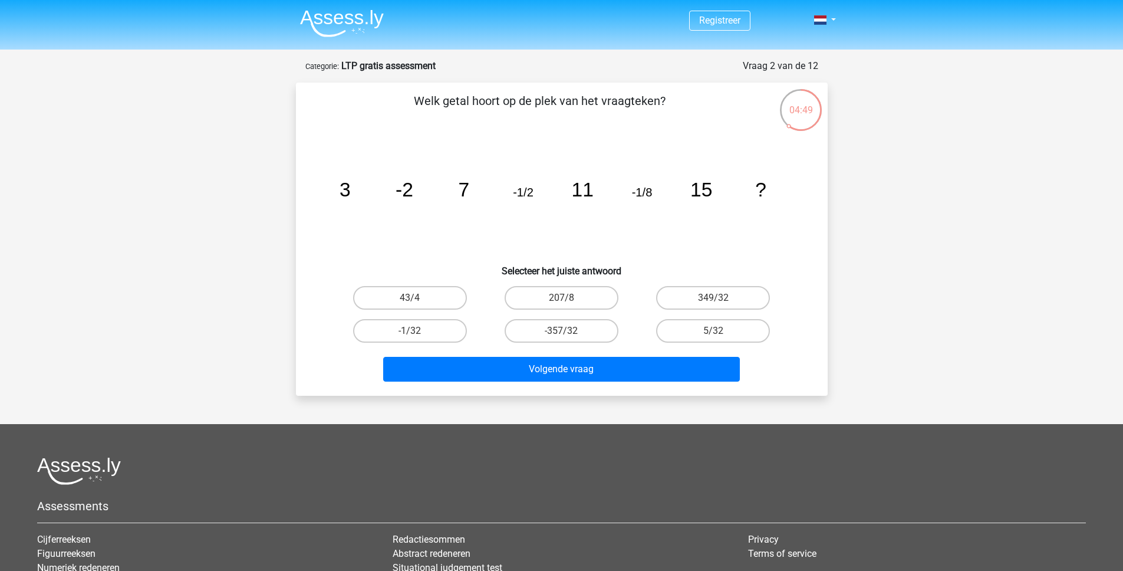
click at [408, 198] on tspan "-2" at bounding box center [405, 190] width 18 height 22
click at [525, 189] on tspan "-1/2" at bounding box center [523, 192] width 21 height 13
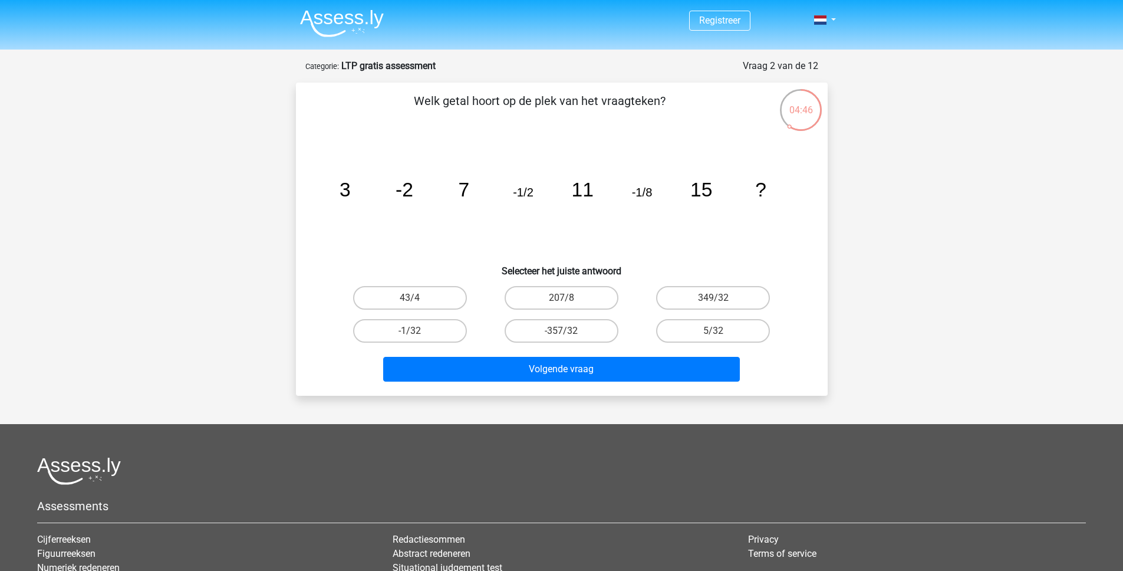
click at [638, 193] on tspan "-1/8" at bounding box center [641, 192] width 21 height 13
click at [638, 194] on tspan "-1/8" at bounding box center [641, 192] width 21 height 13
click at [391, 193] on icon "image/svg+xml 3 -2 7 -1/2 11 -1/8 15 ?" at bounding box center [561, 196] width 475 height 119
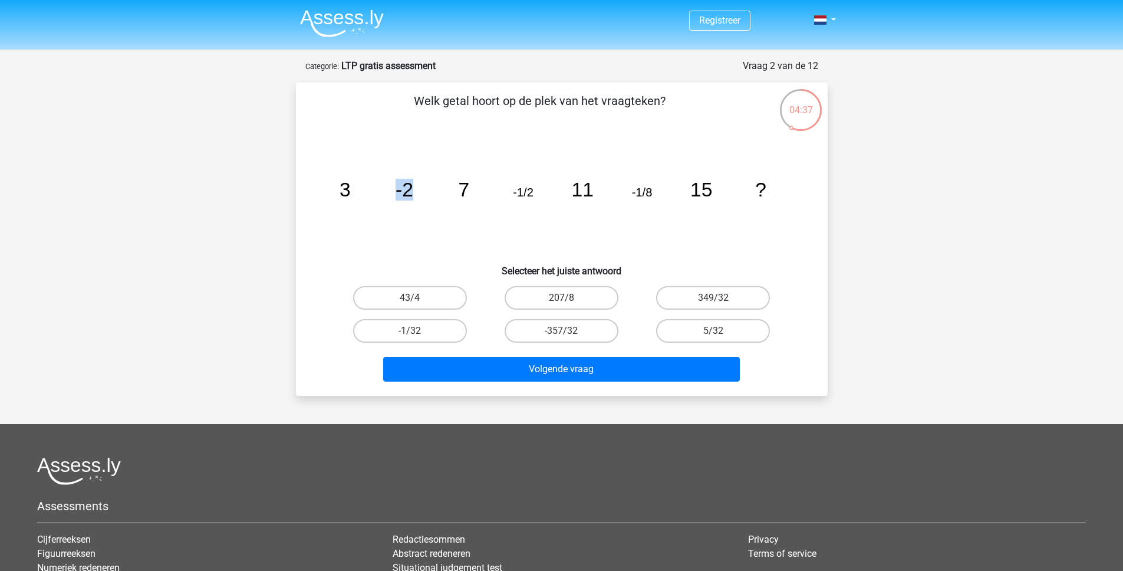
click at [391, 193] on icon "image/svg+xml 3 -2 7 -1/2 11 -1/8 15 ?" at bounding box center [561, 196] width 475 height 119
click at [416, 146] on icon "image/svg+xml 3 -2 7 -1/2 11 -1/8 15 ?" at bounding box center [561, 196] width 475 height 119
click at [403, 194] on tspan "-2" at bounding box center [405, 190] width 18 height 22
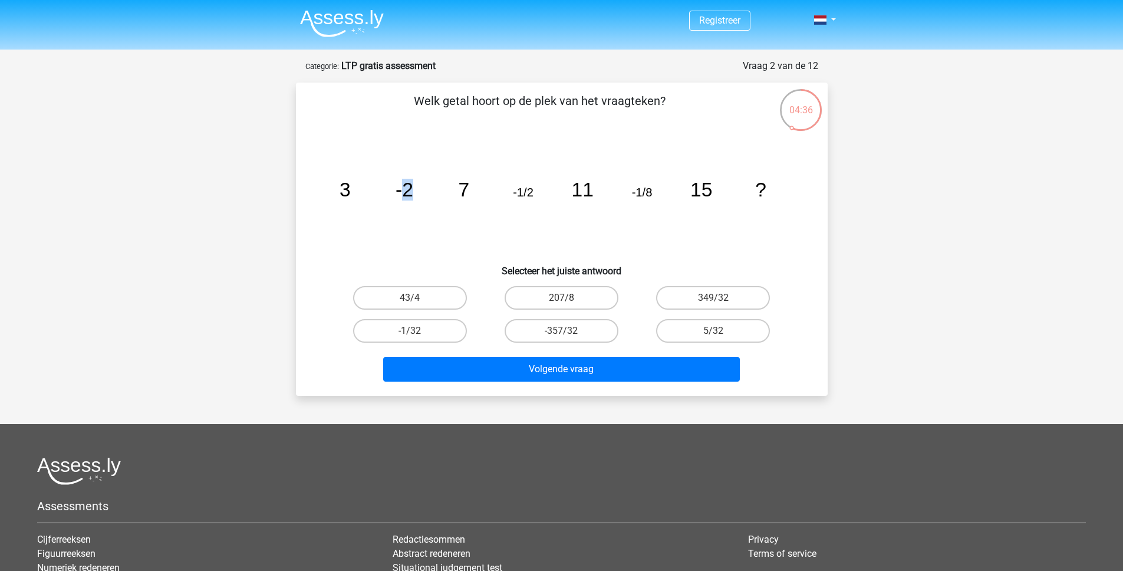
click at [403, 194] on tspan "-2" at bounding box center [405, 190] width 18 height 22
click at [524, 190] on tspan "-1/2" at bounding box center [523, 192] width 21 height 13
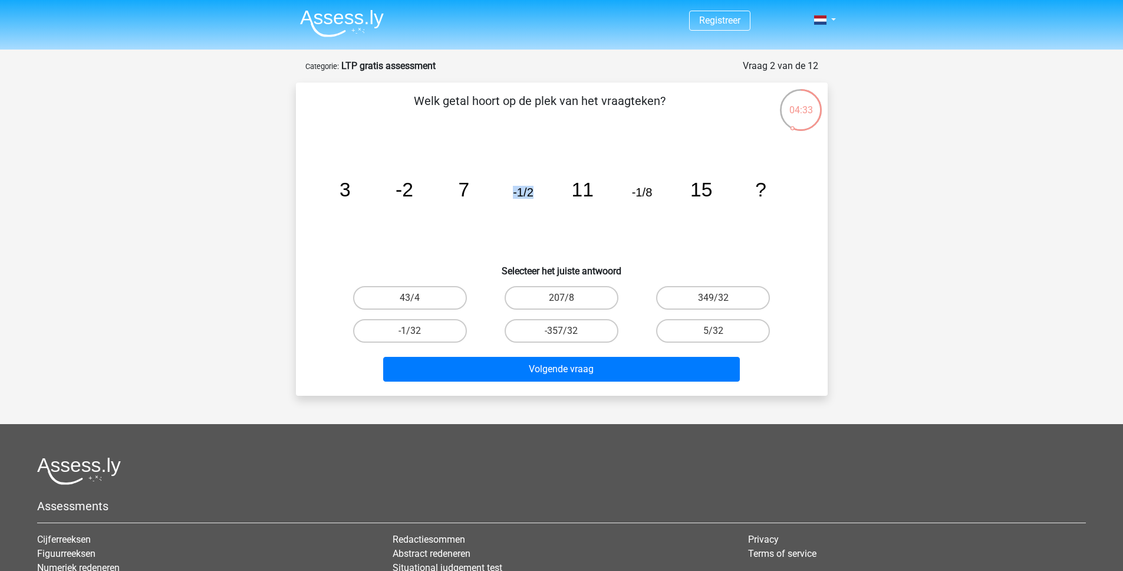
click at [526, 196] on tspan "-1/2" at bounding box center [523, 192] width 21 height 13
click at [407, 193] on tspan "-2" at bounding box center [405, 190] width 18 height 22
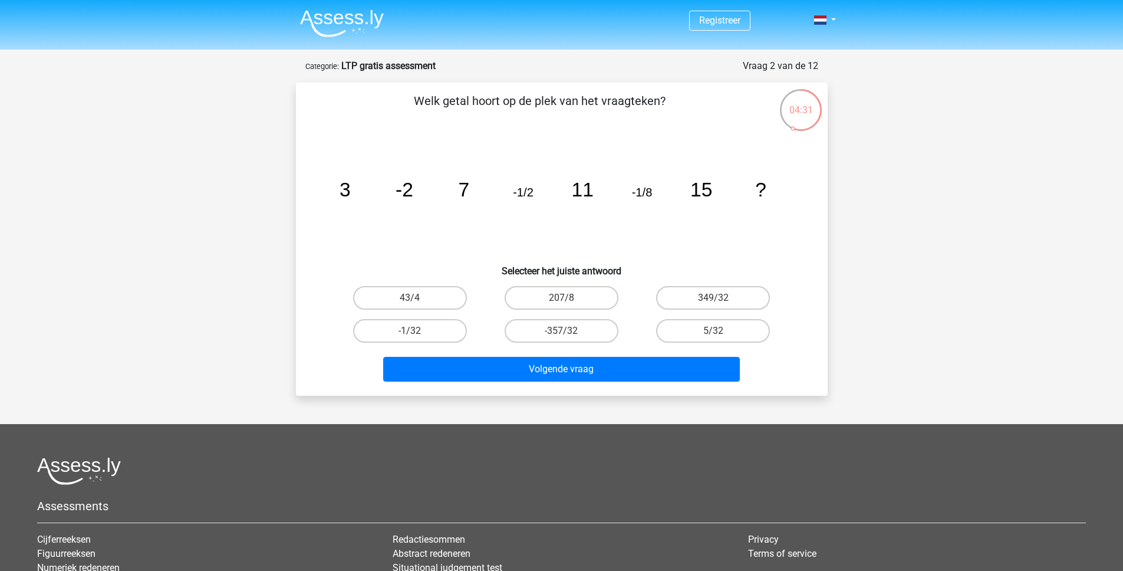
click at [521, 192] on tspan "-1/2" at bounding box center [523, 192] width 21 height 13
click at [540, 152] on icon "image/svg+xml 3 -2 7 -1/2 11 -1/8 15 ?" at bounding box center [561, 196] width 475 height 119
click at [522, 197] on tspan "-1/2" at bounding box center [523, 192] width 21 height 13
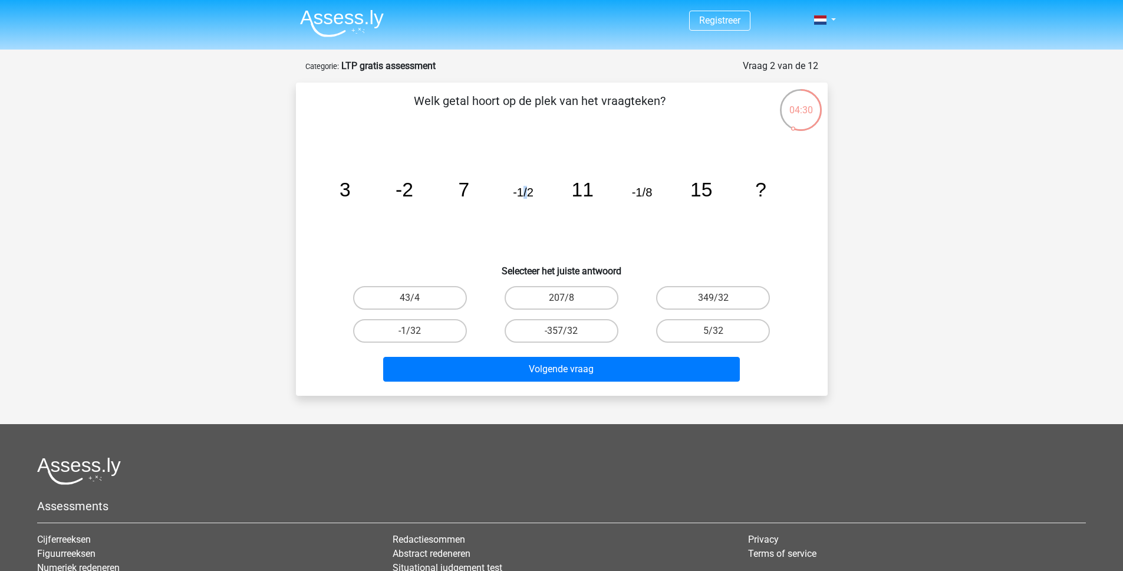
click at [522, 197] on tspan "-1/2" at bounding box center [523, 192] width 21 height 13
click at [522, 193] on tspan "-1/2" at bounding box center [523, 192] width 21 height 13
click at [651, 191] on tspan "-1/8" at bounding box center [641, 192] width 21 height 13
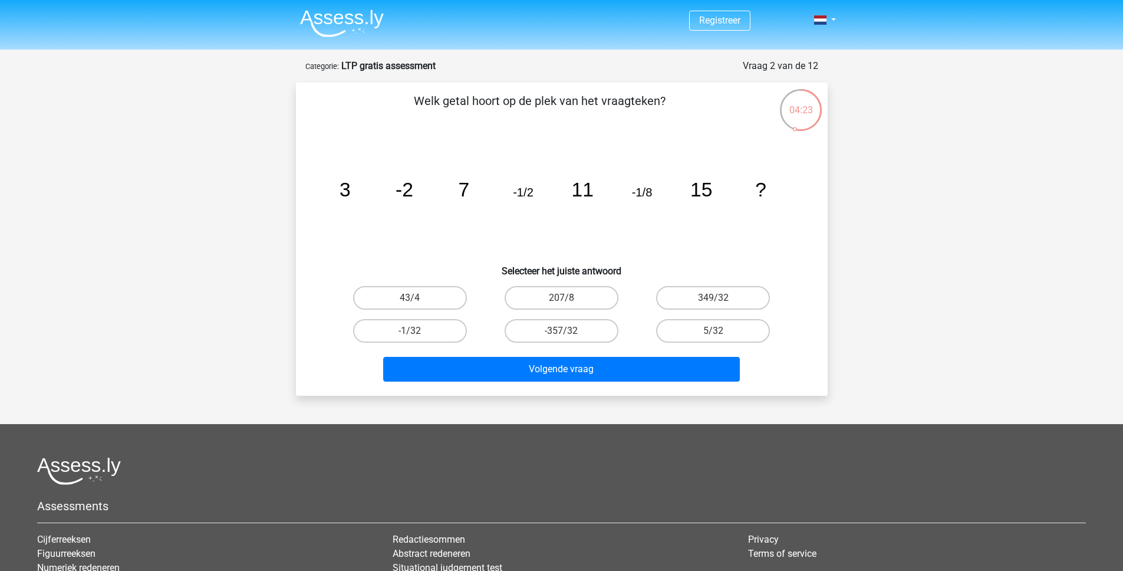
click at [651, 191] on tspan "-1/8" at bounding box center [641, 192] width 21 height 13
drag, startPoint x: 651, startPoint y: 191, endPoint x: 657, endPoint y: 157, distance: 34.1
click at [651, 190] on tspan "-1/8" at bounding box center [641, 192] width 21 height 13
click at [660, 150] on icon "image/svg+xml 3 -2 7 -1/2 11 -1/8 15 ?" at bounding box center [561, 196] width 475 height 119
click at [640, 197] on tspan "-1/8" at bounding box center [641, 192] width 21 height 13
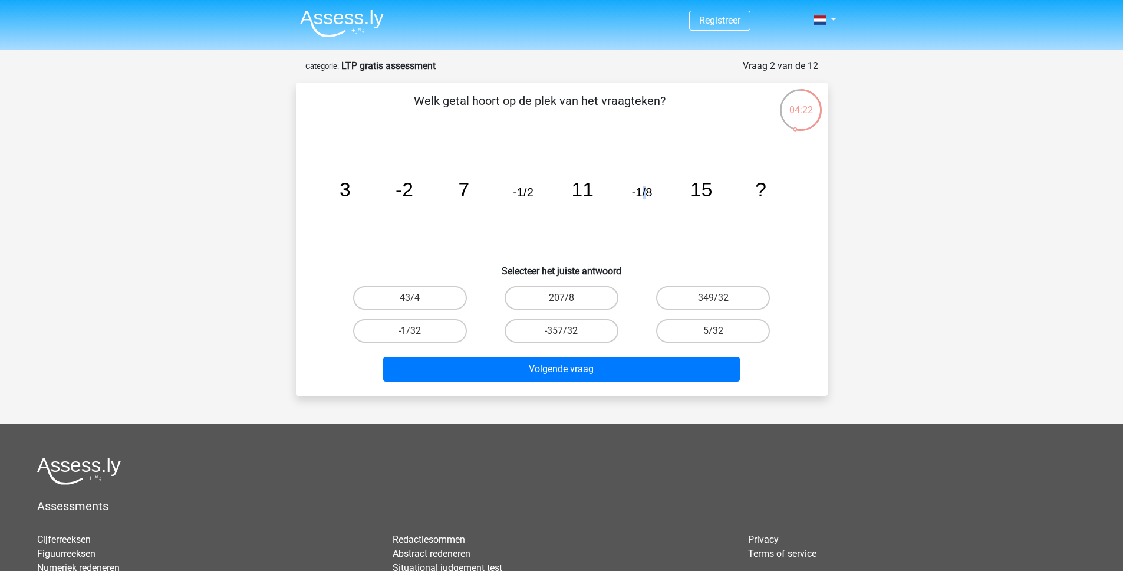
click at [640, 197] on tspan "-1/8" at bounding box center [641, 192] width 21 height 13
drag, startPoint x: 652, startPoint y: 152, endPoint x: 650, endPoint y: 159, distance: 7.3
click at [652, 152] on icon "image/svg+xml 3 -2 7 -1/2 11 -1/8 15 ?" at bounding box center [561, 196] width 475 height 119
click at [633, 190] on tspan "-1/8" at bounding box center [641, 192] width 21 height 13
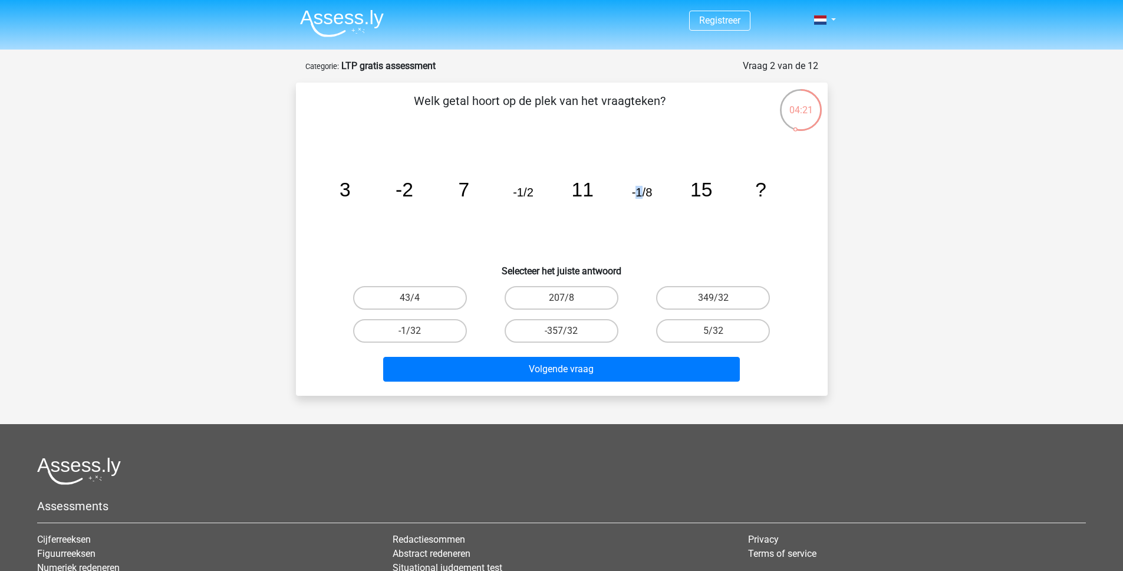
click at [633, 190] on tspan "-1/8" at bounding box center [641, 192] width 21 height 13
click at [533, 194] on icon "image/svg+xml 3 -2 7 -1/2 11 -1/8 15 ?" at bounding box center [561, 196] width 475 height 119
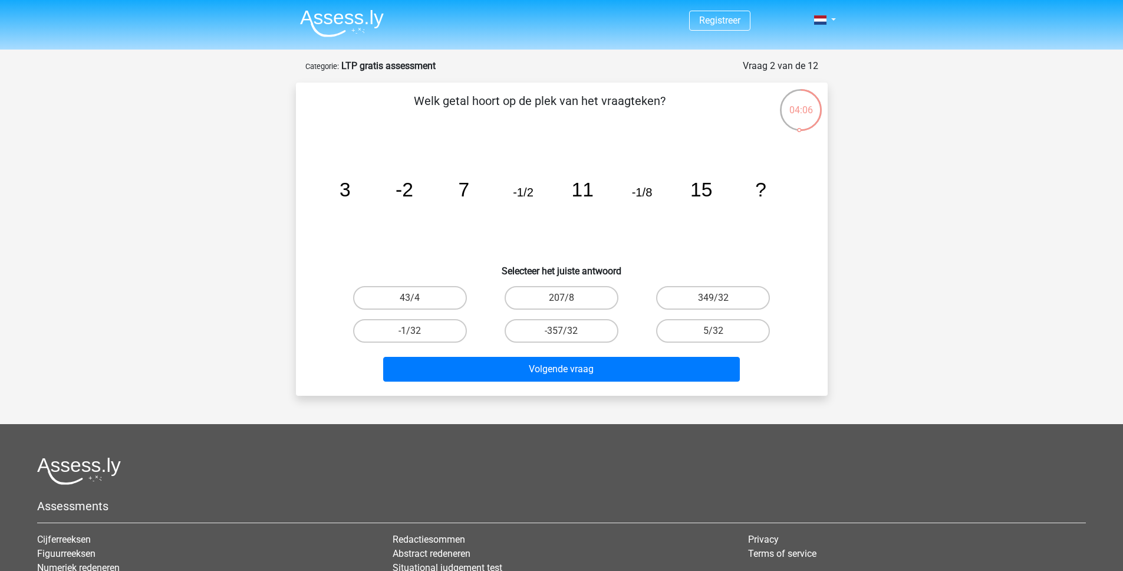
click at [836, 219] on div "04:06 Vraag 2 van de 12 Categorie: LTP gratis assessment Welk getal hoort op de…" at bounding box center [562, 227] width 560 height 337
click at [574, 295] on label "207/8" at bounding box center [562, 298] width 114 height 24
click at [569, 298] on input "207/8" at bounding box center [565, 302] width 8 height 8
radio input "true"
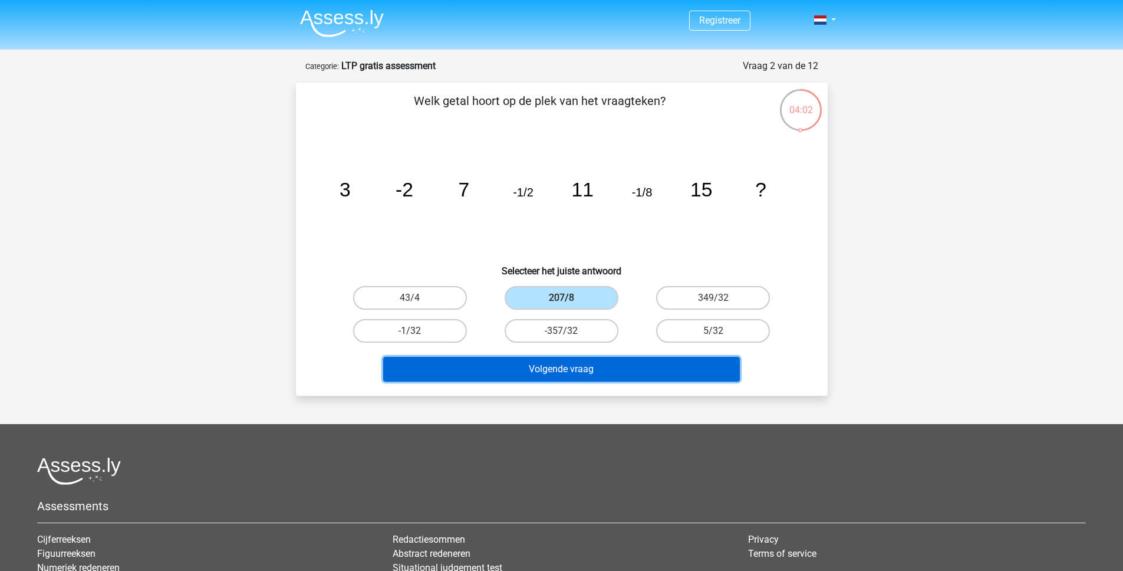
click at [568, 371] on button "Volgende vraag" at bounding box center [561, 369] width 357 height 25
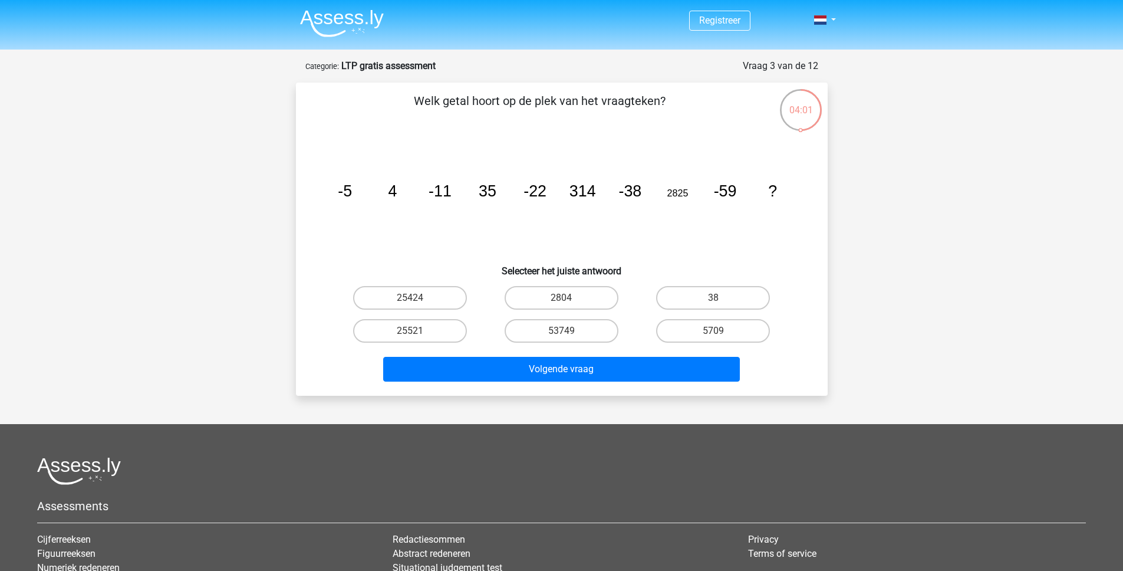
click at [470, 90] on div "Welk getal hoort op de plek van het vraagteken? image/svg+xml -5 4 -11 35 -22 3…" at bounding box center [562, 239] width 532 height 313
click at [554, 93] on p "Welk getal hoort op de plek van het vraagteken?" at bounding box center [540, 109] width 450 height 35
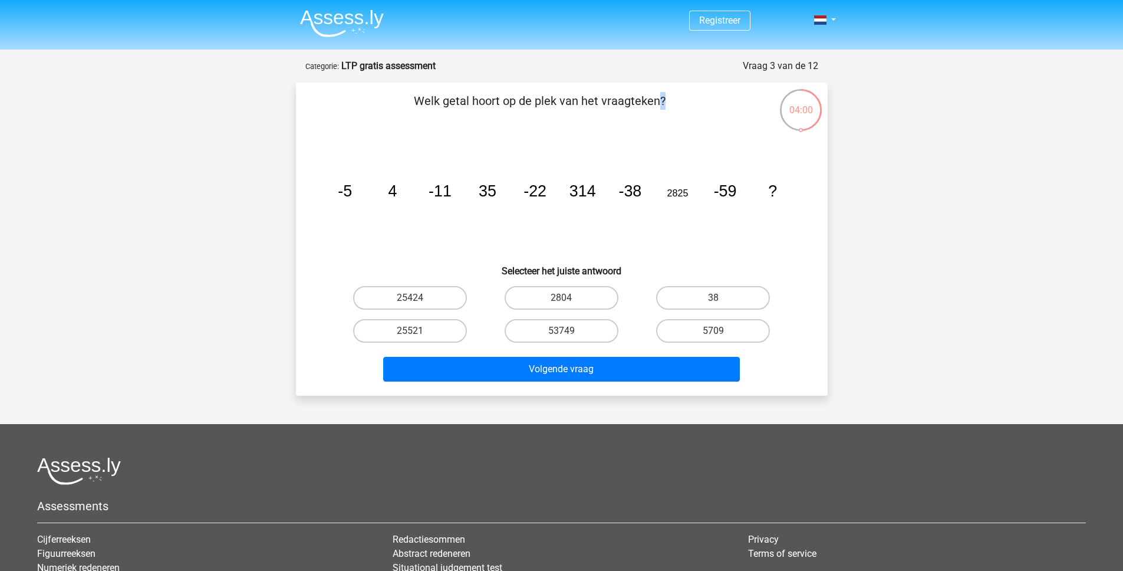
drag, startPoint x: 554, startPoint y: 93, endPoint x: 548, endPoint y: 99, distance: 8.3
click at [554, 93] on p "Welk getal hoort op de plek van het vraagteken?" at bounding box center [540, 109] width 450 height 35
click at [507, 132] on div "Welk getal hoort op de plek van het vraagteken? image/svg+xml -5 4 -11 35 -22 3…" at bounding box center [562, 239] width 522 height 294
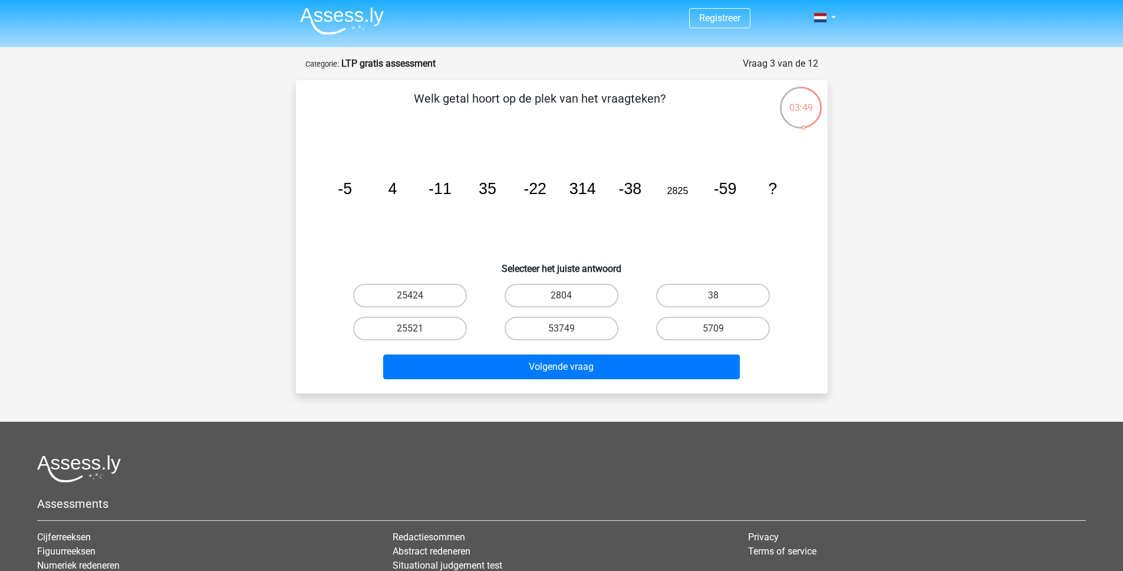
click at [395, 186] on tspan "4" at bounding box center [392, 189] width 9 height 18
click at [444, 116] on p "Welk getal hoort op de plek van het vraagteken?" at bounding box center [540, 107] width 450 height 35
click at [565, 189] on icon "image/svg+xml -5 4 -11 35 -22 314 -38 2825 -59 ?" at bounding box center [561, 193] width 475 height 119
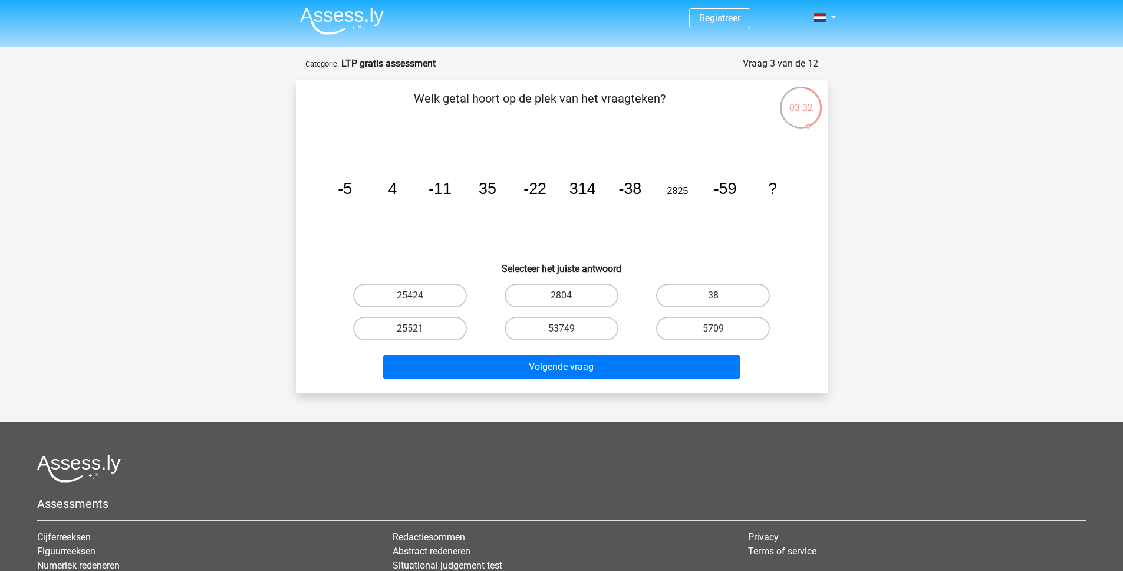
click at [696, 183] on icon "image/svg+xml -5 4 -11 35 -22 314 -38 2825 -59 ?" at bounding box center [561, 193] width 475 height 119
click at [683, 187] on tspan "2825" at bounding box center [677, 190] width 21 height 11
copy tspan "2825"
click at [931, 217] on div "Registreer" at bounding box center [561, 365] width 1123 height 735
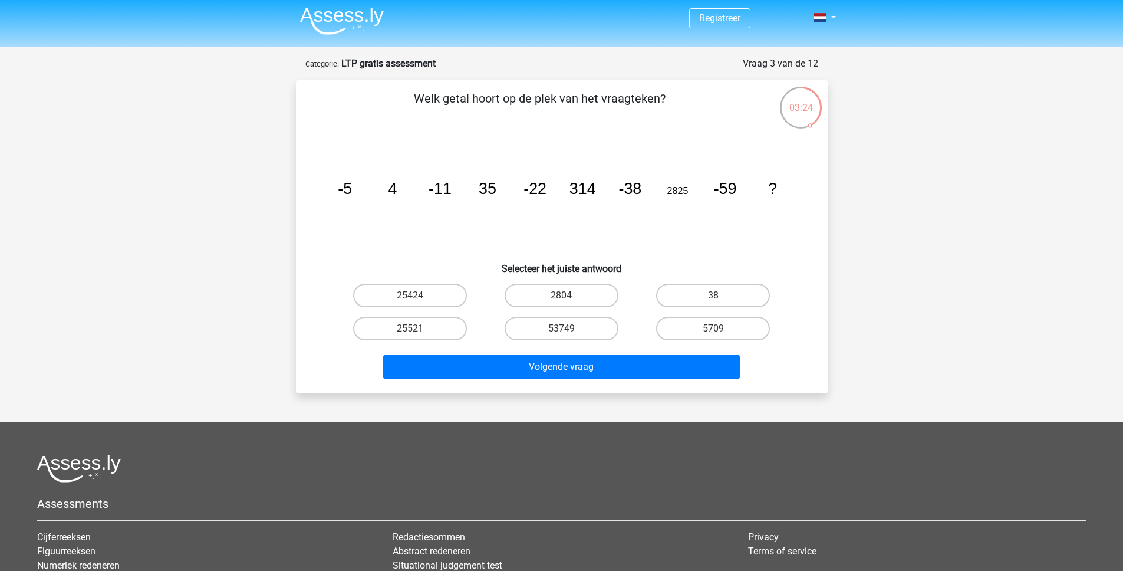
click at [667, 198] on icon "image/svg+xml -5 4 -11 35 -22 314 -38 2825 -59 ?" at bounding box center [561, 193] width 475 height 119
click at [726, 213] on icon "image/svg+xml -5 4 -11 35 -22 314 -38 2825 -59 ?" at bounding box center [561, 193] width 475 height 119
click at [762, 192] on icon "image/svg+xml -5 4 -11 35 -22 314 -38 2825 -59 ?" at bounding box center [561, 193] width 475 height 119
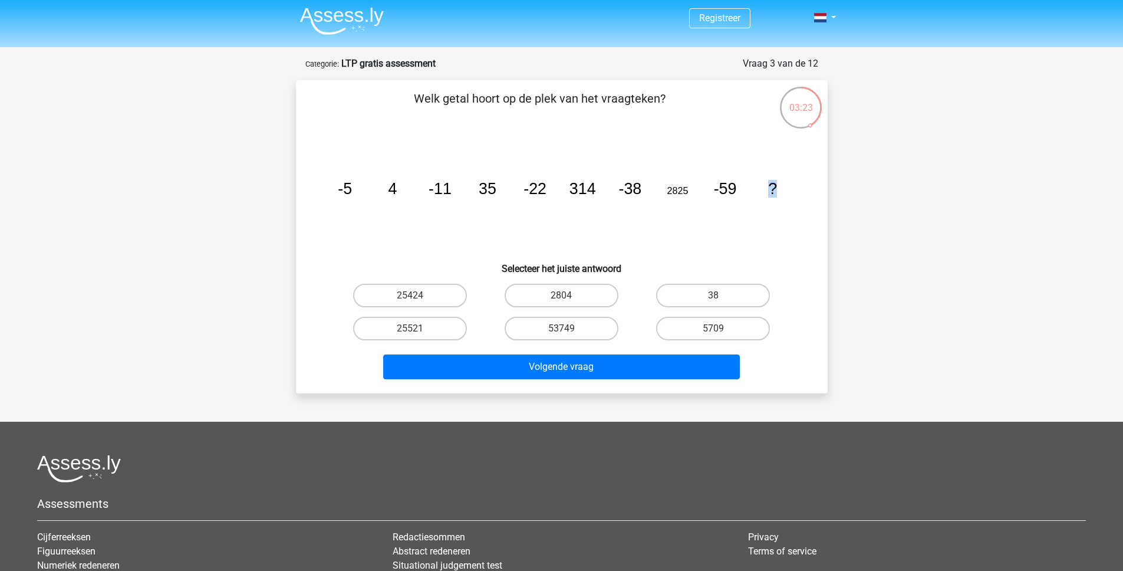
click at [762, 192] on icon "image/svg+xml -5 4 -11 35 -22 314 -38 2825 -59 ?" at bounding box center [561, 193] width 475 height 119
click at [806, 201] on div "image/svg+xml -5 4 -11 35 -22 314 -38 2825 -59 ?" at bounding box center [562, 193] width 494 height 119
click at [683, 192] on tspan "2825" at bounding box center [677, 190] width 21 height 11
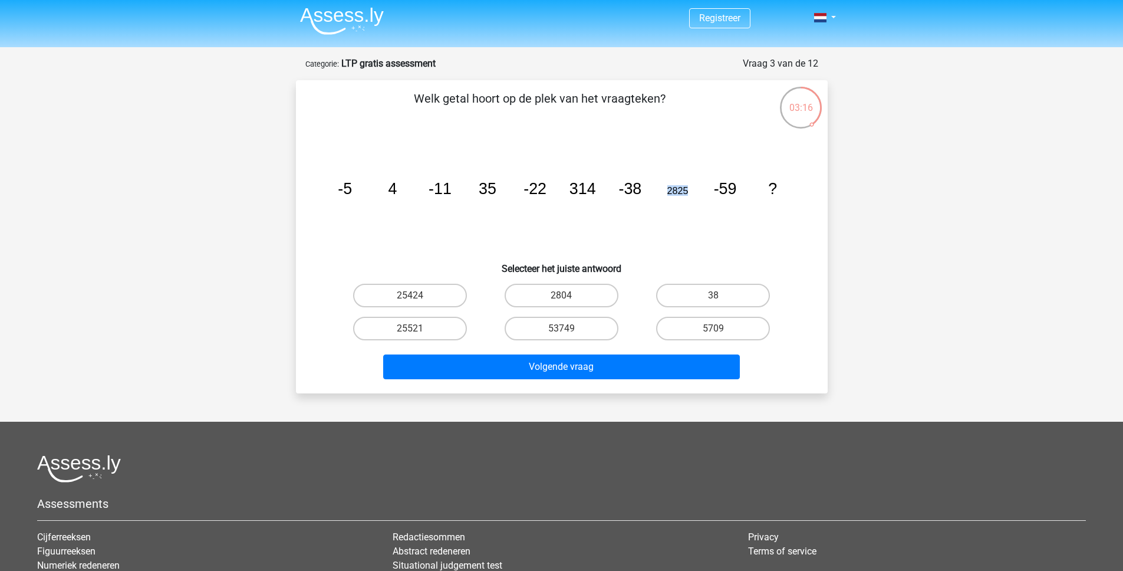
copy tspan "2825"
click at [677, 206] on icon "image/svg+xml -5 4 -11 35 -22 314 -38 2825 -59 ?" at bounding box center [561, 193] width 475 height 119
click at [484, 190] on tspan "35" at bounding box center [488, 189] width 18 height 18
copy tspan "35"
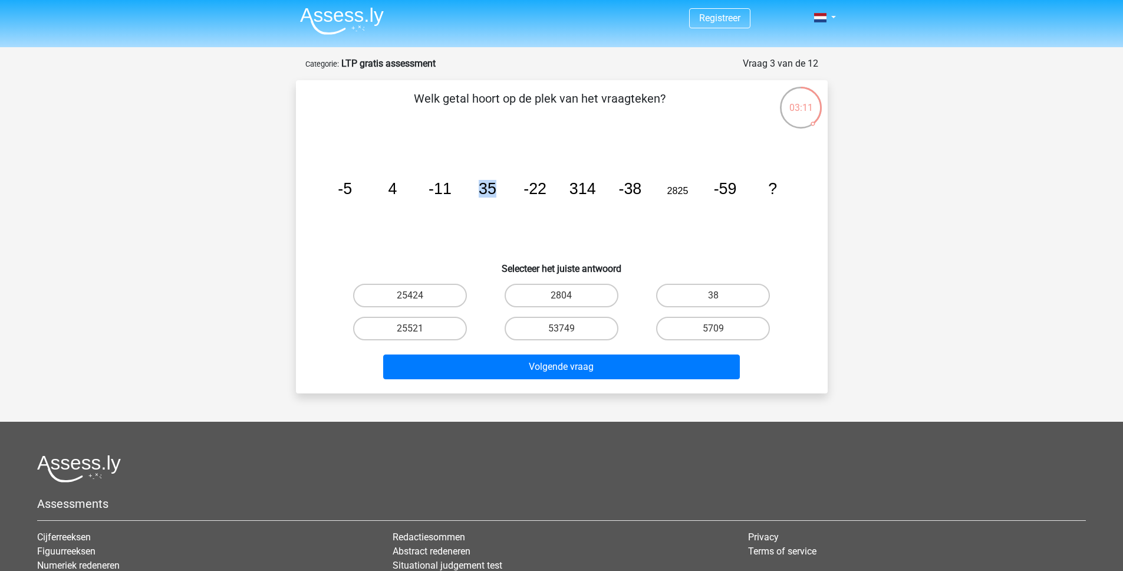
click at [480, 156] on icon "image/svg+xml -5 4 -11 35 -22 314 -38 2825 -59 ?" at bounding box center [561, 193] width 475 height 119
click at [394, 187] on tspan "4" at bounding box center [392, 189] width 9 height 18
click at [461, 181] on icon "image/svg+xml -5 4 -11 35 -22 314 -38 2825 -59 ?" at bounding box center [561, 193] width 475 height 119
click at [462, 181] on icon "image/svg+xml -5 4 -11 35 -22 314 -38 2825 -59 ?" at bounding box center [561, 193] width 475 height 119
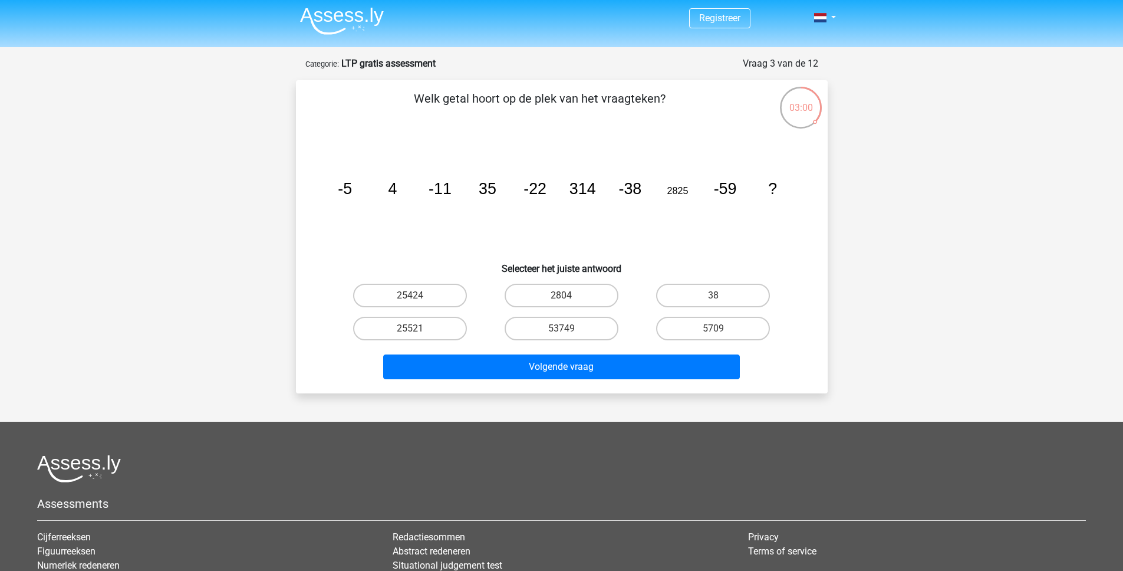
click at [476, 182] on icon "image/svg+xml -5 4 -11 35 -22 314 -38 2825 -59 ?" at bounding box center [561, 193] width 475 height 119
click at [512, 145] on icon "image/svg+xml -5 4 -11 35 -22 314 -38 2825 -59 ?" at bounding box center [561, 193] width 475 height 119
click at [492, 190] on tspan "35" at bounding box center [488, 189] width 18 height 18
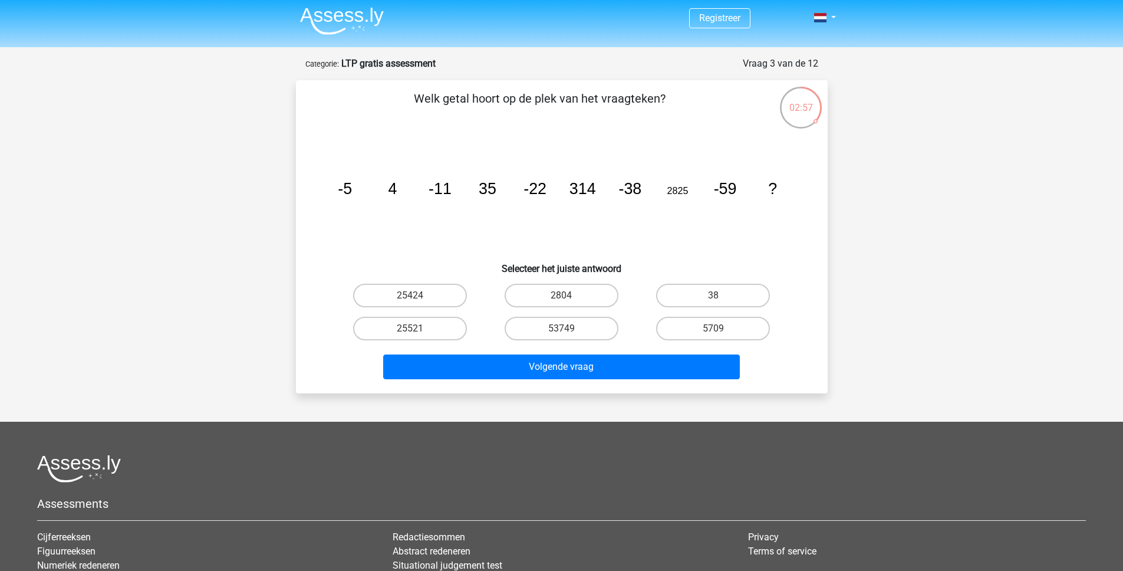
click at [591, 189] on tspan "314" at bounding box center [582, 189] width 27 height 18
click at [580, 196] on tspan "314" at bounding box center [582, 189] width 27 height 18
click at [684, 188] on tspan "2825" at bounding box center [677, 190] width 21 height 11
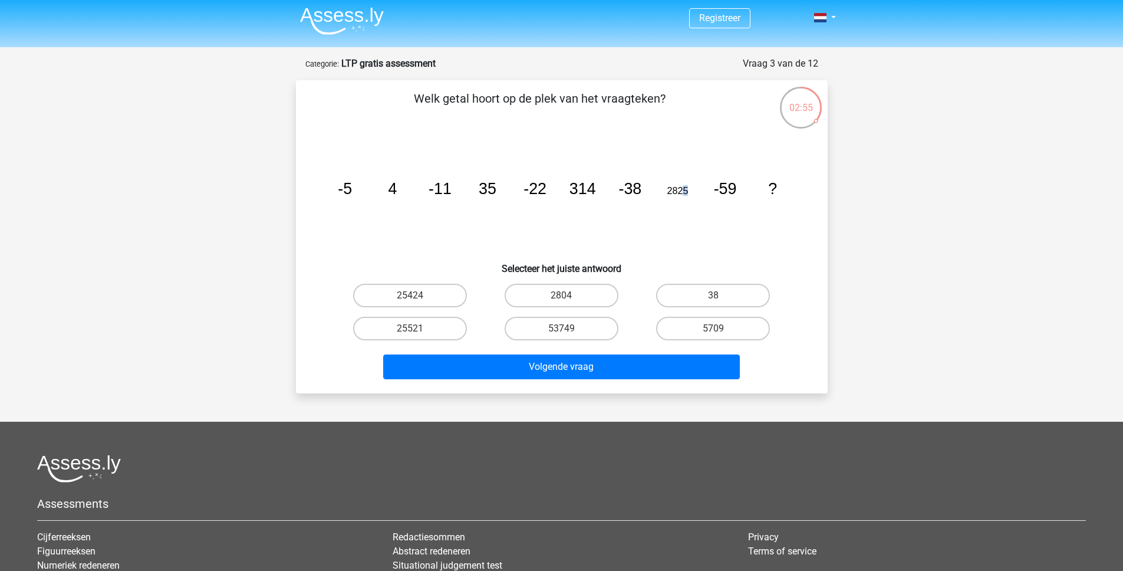
click at [684, 188] on tspan "2825" at bounding box center [677, 190] width 21 height 11
click at [673, 193] on tspan "2825" at bounding box center [677, 190] width 21 height 11
click at [421, 140] on icon "image/svg+xml -5 4 -11 35 -22 314 -38 2825 -59 ?" at bounding box center [561, 193] width 475 height 119
click at [486, 189] on tspan "35" at bounding box center [488, 189] width 18 height 18
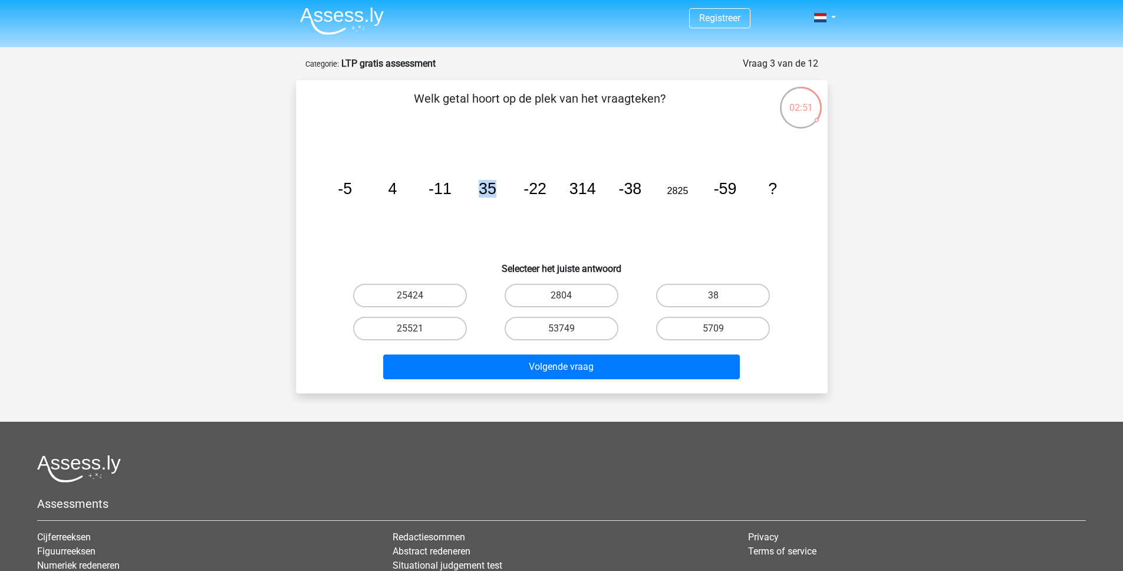
click at [486, 189] on tspan "35" at bounding box center [488, 189] width 18 height 18
click at [591, 183] on tspan "314" at bounding box center [582, 189] width 27 height 18
click at [670, 193] on tspan "2825" at bounding box center [677, 190] width 21 height 11
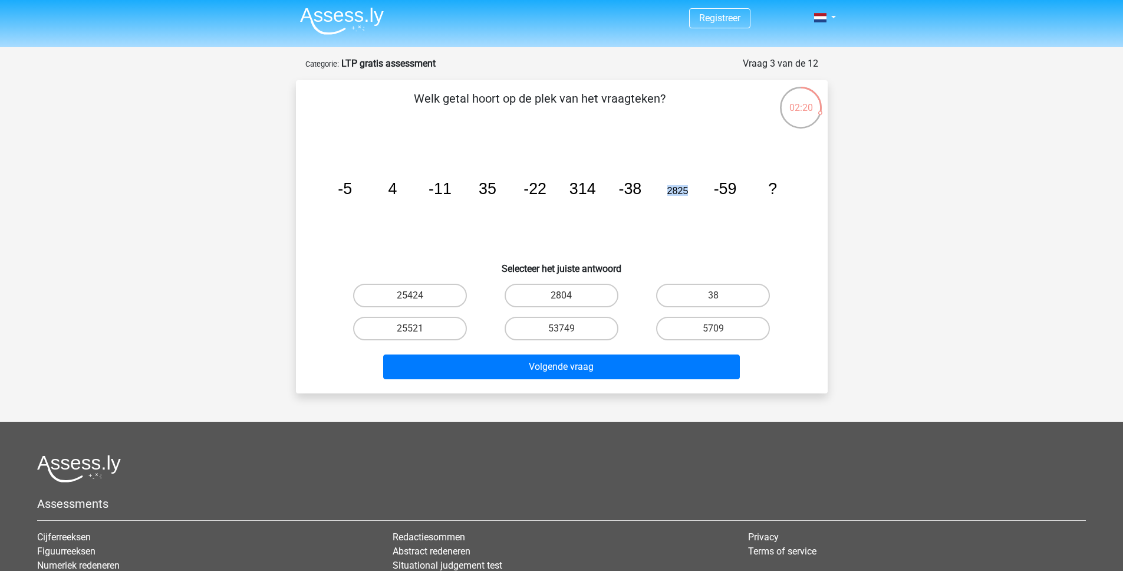
copy tspan "2825"
click at [413, 297] on input "25424" at bounding box center [414, 299] width 8 height 8
radio input "true"
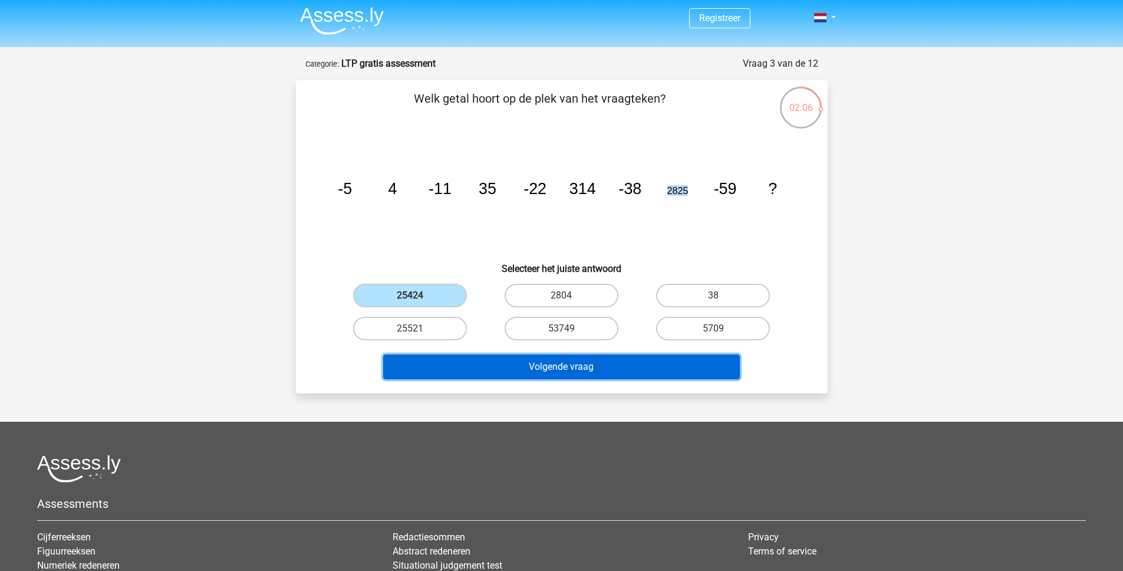
click at [535, 371] on button "Volgende vraag" at bounding box center [561, 366] width 357 height 25
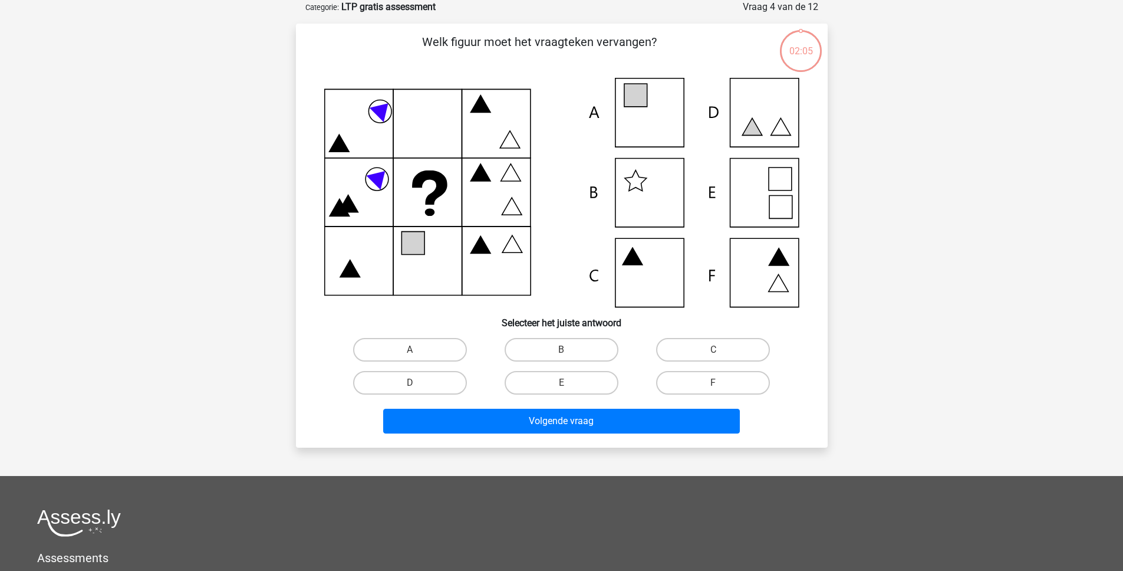
scroll to position [61, 0]
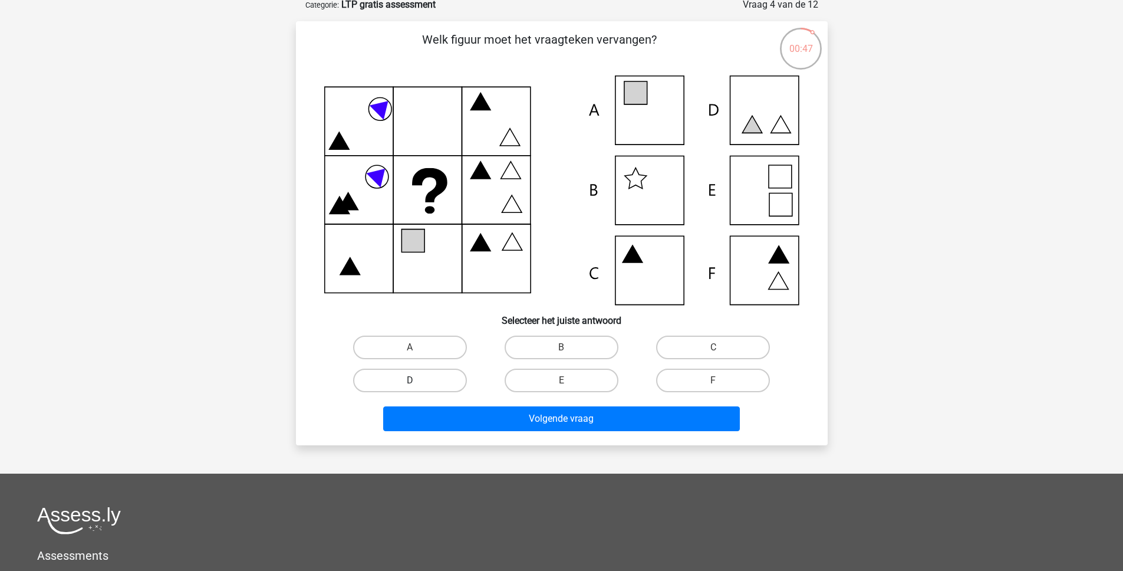
click at [427, 386] on label "D" at bounding box center [410, 380] width 114 height 24
click at [417, 386] on input "D" at bounding box center [414, 384] width 8 height 8
radio input "true"
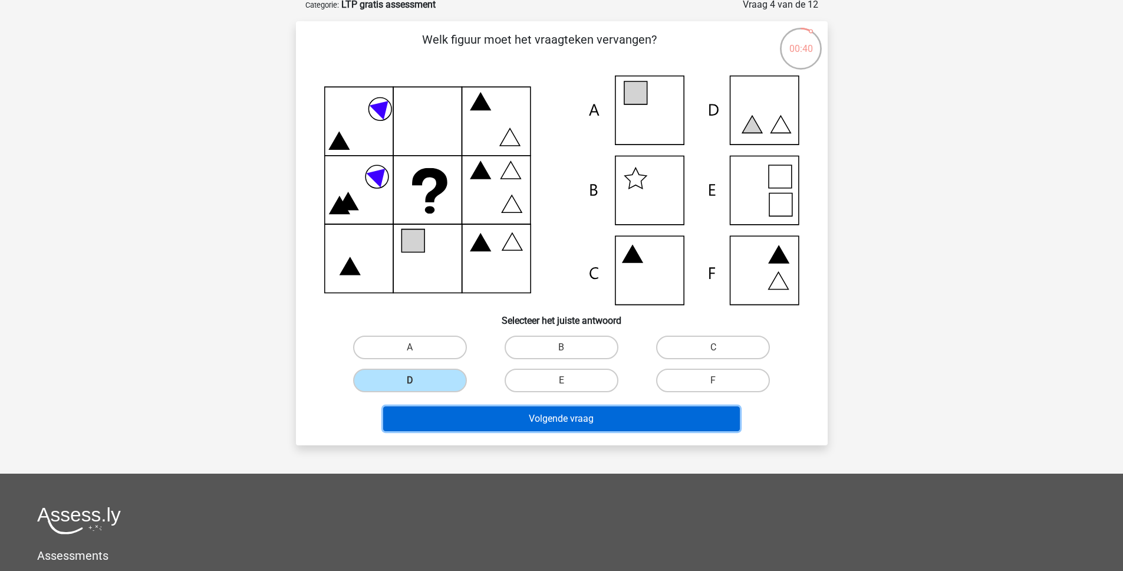
click at [571, 423] on button "Volgende vraag" at bounding box center [561, 418] width 357 height 25
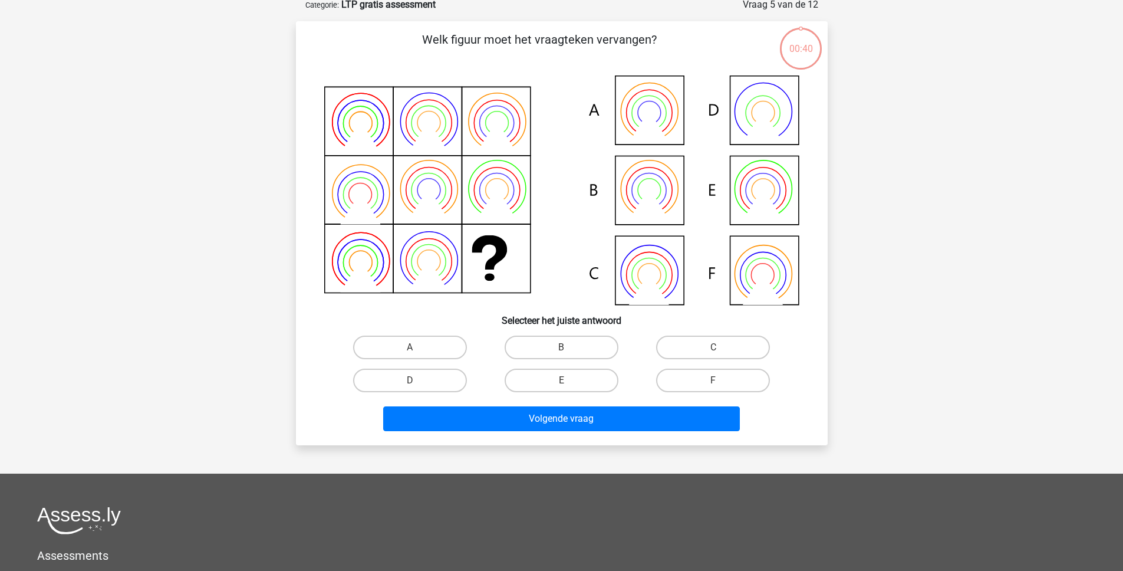
scroll to position [59, 0]
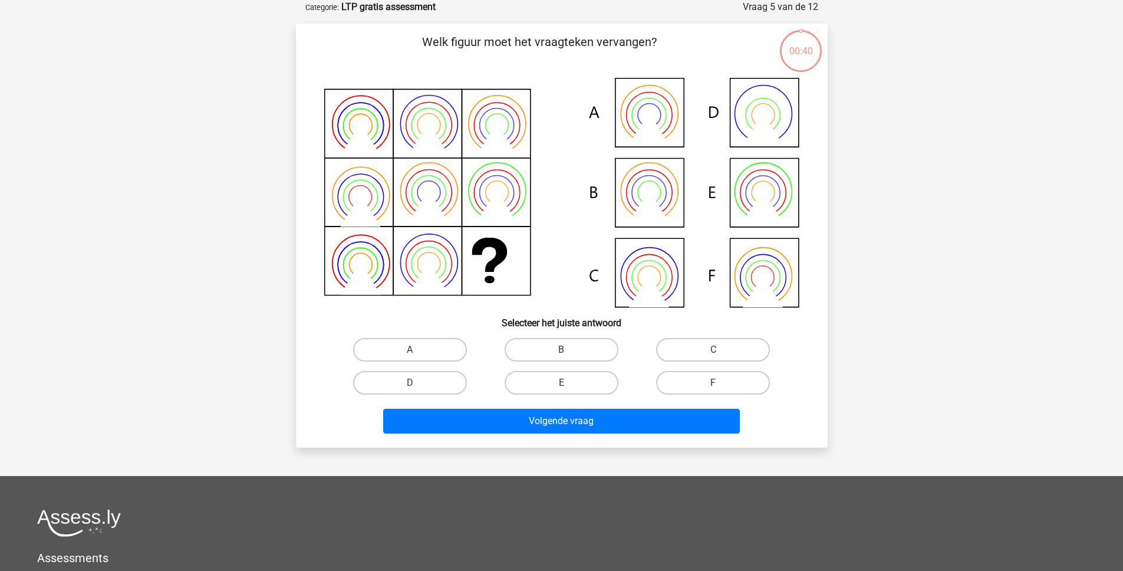
click at [550, 51] on p "Welk figuur moet het vraagteken vervangen?" at bounding box center [540, 50] width 450 height 35
click at [582, 39] on p "Welk figuur moet het vraagteken vervangen?" at bounding box center [540, 50] width 450 height 35
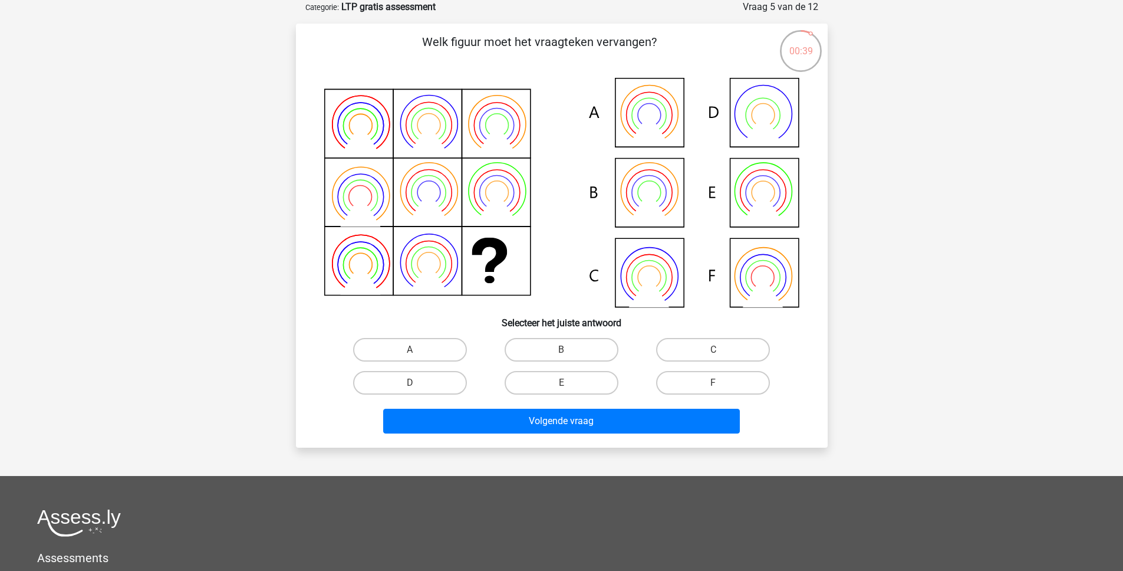
drag, startPoint x: 582, startPoint y: 39, endPoint x: 651, endPoint y: 31, distance: 69.5
click at [582, 38] on p "Welk figuur moet het vraagteken vervangen?" at bounding box center [540, 50] width 450 height 35
click at [659, 30] on div "Welk figuur moet het vraagteken vervangen?" at bounding box center [562, 236] width 532 height 424
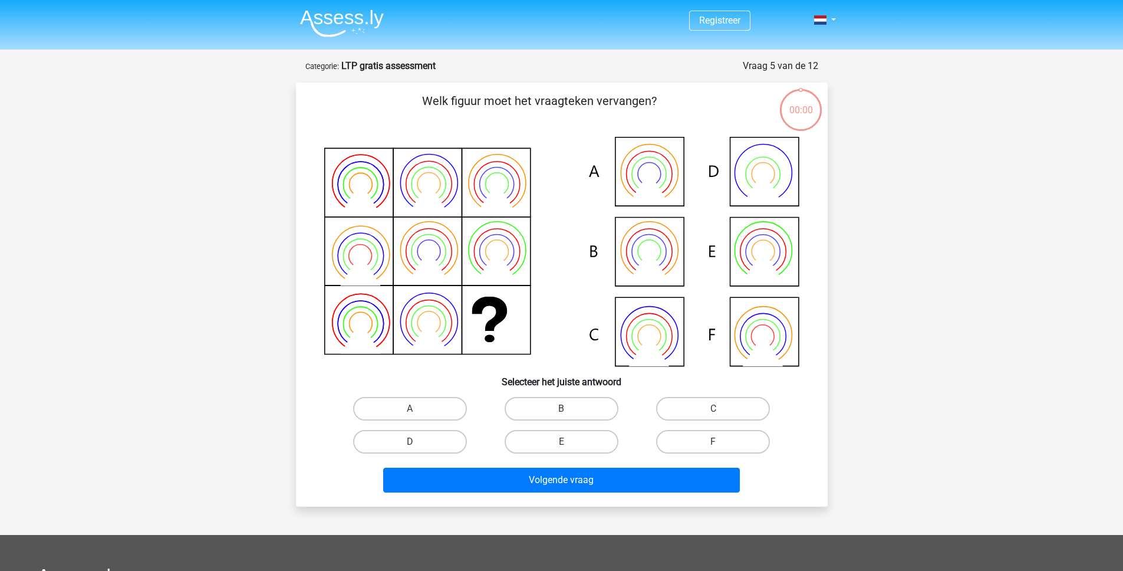
scroll to position [59, 0]
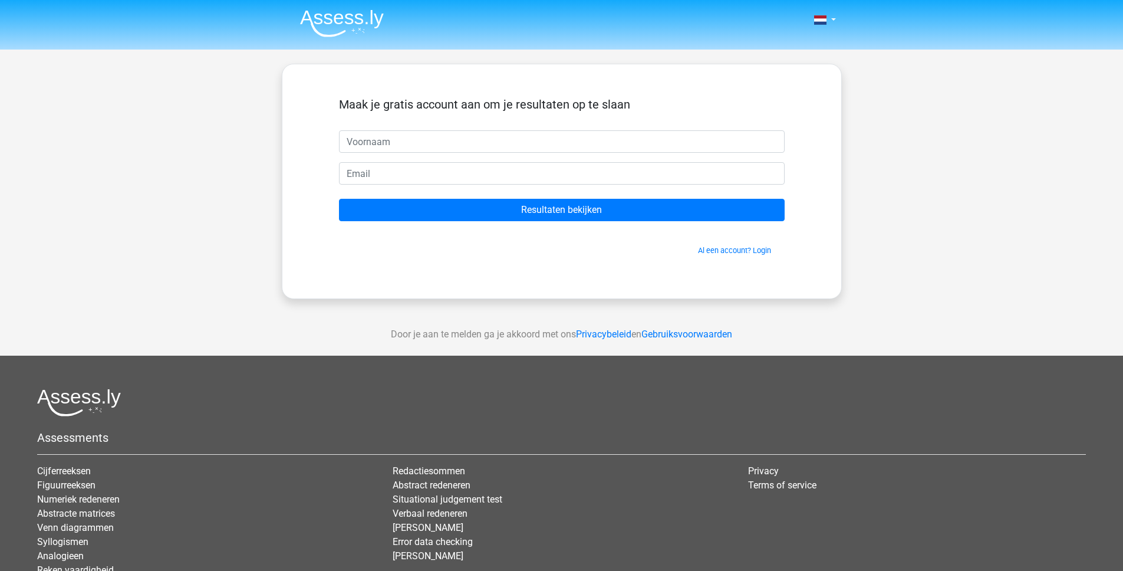
click at [333, 24] on img at bounding box center [342, 23] width 84 height 28
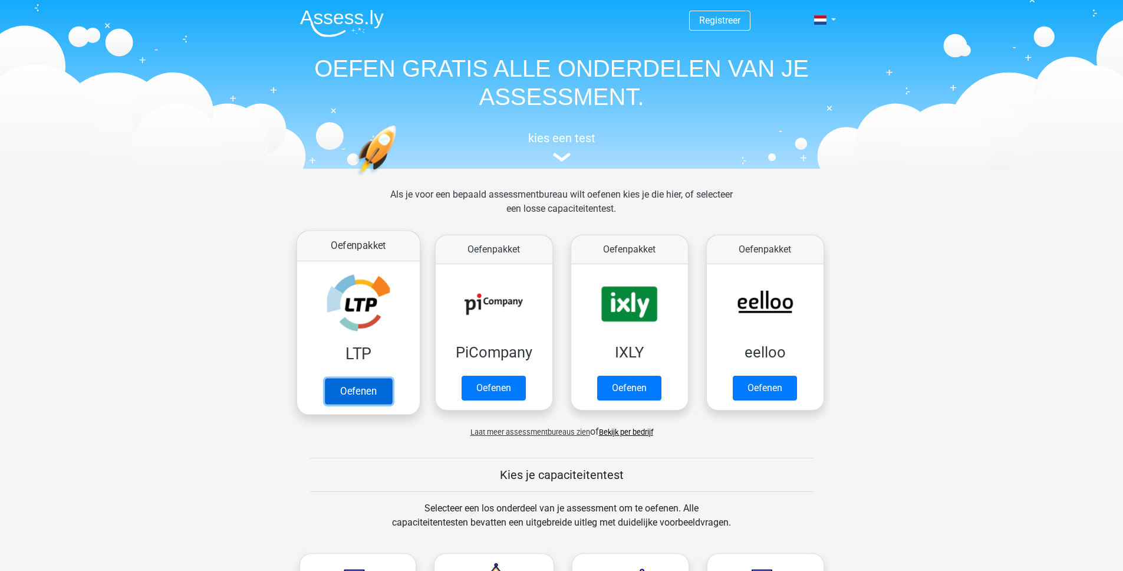
click at [351, 378] on link "Oefenen" at bounding box center [357, 391] width 67 height 26
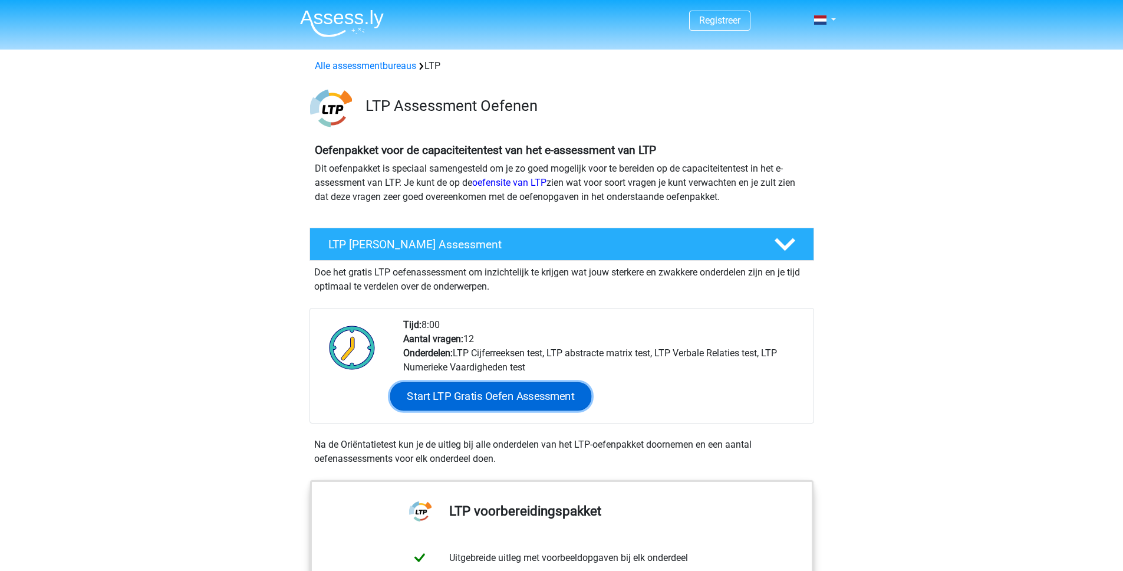
click at [503, 404] on link "Start LTP Gratis Oefen Assessment" at bounding box center [491, 396] width 202 height 28
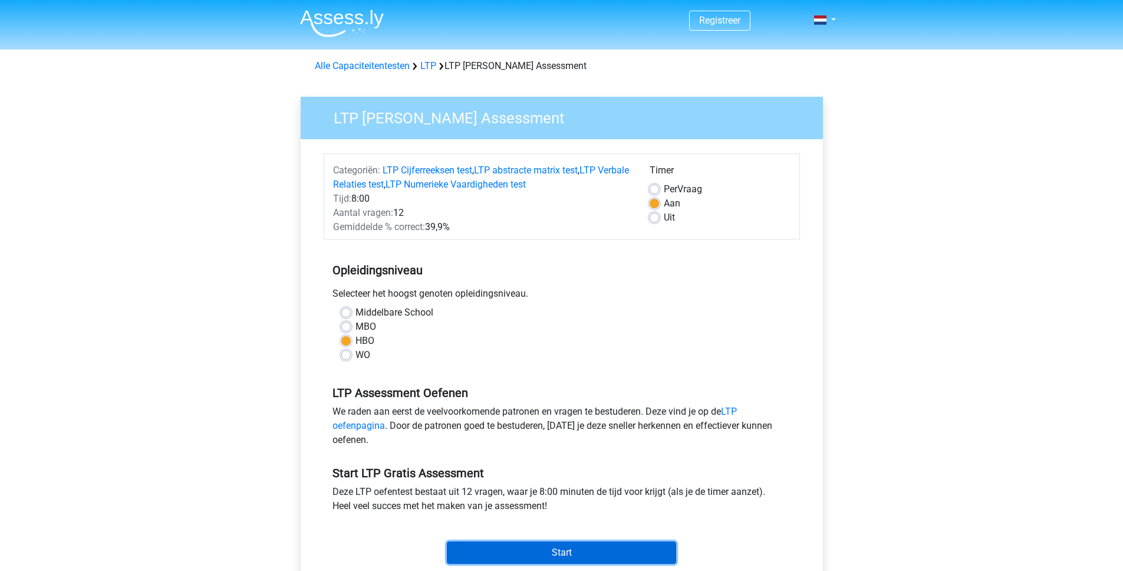
click at [527, 544] on input "Start" at bounding box center [561, 552] width 229 height 22
